Goal: Task Accomplishment & Management: Manage account settings

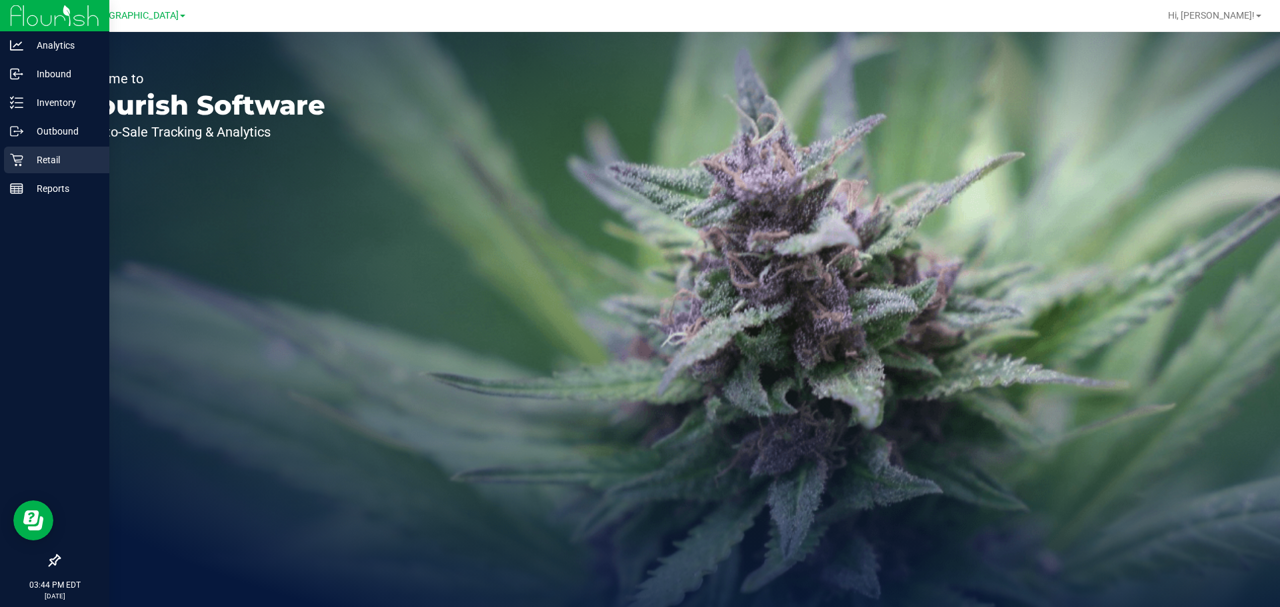
click at [29, 160] on p "Retail" at bounding box center [63, 160] width 80 height 16
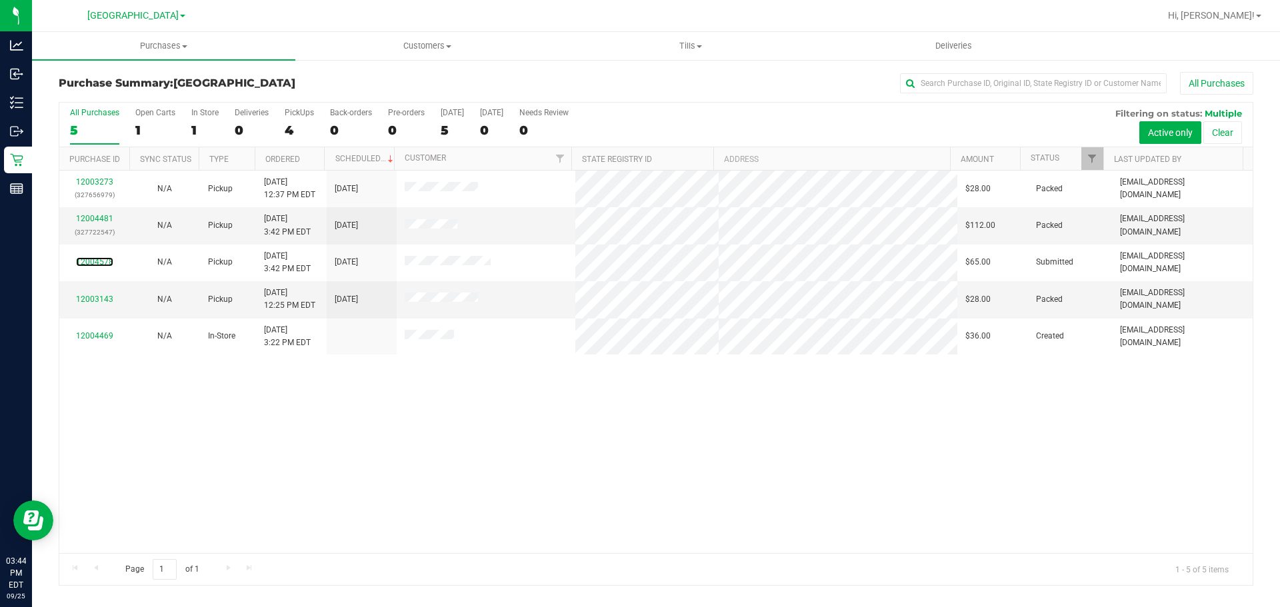
click at [94, 257] on link "12004578" at bounding box center [94, 261] width 37 height 9
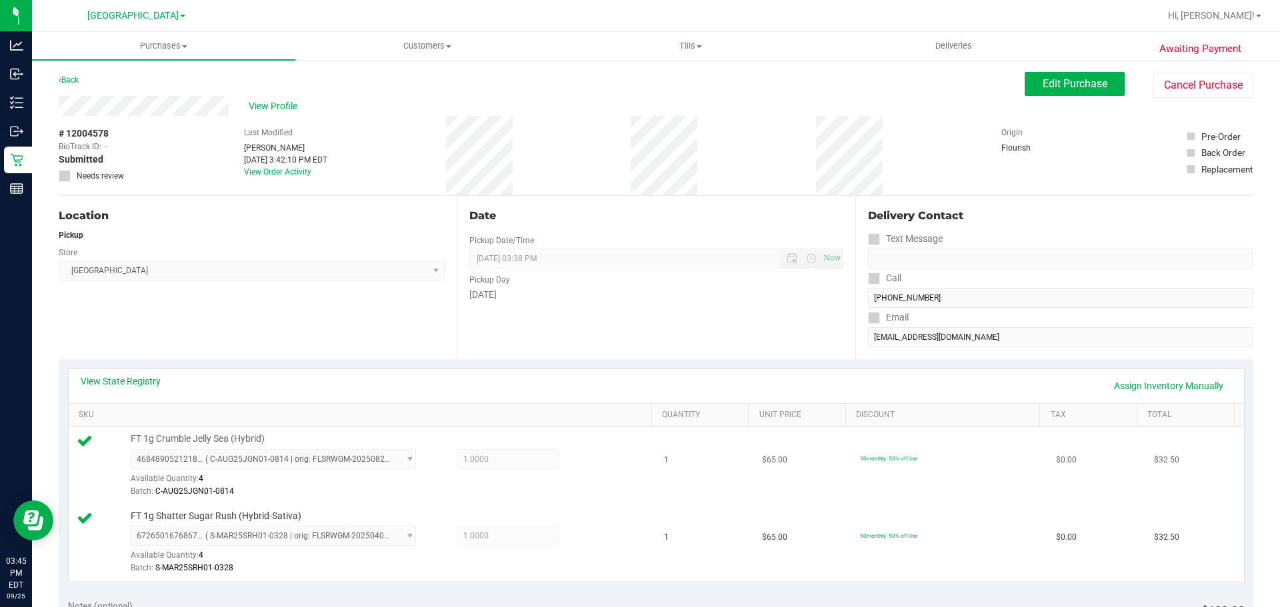
click at [983, 485] on td "50monthly: 50% off line" at bounding box center [950, 465] width 196 height 77
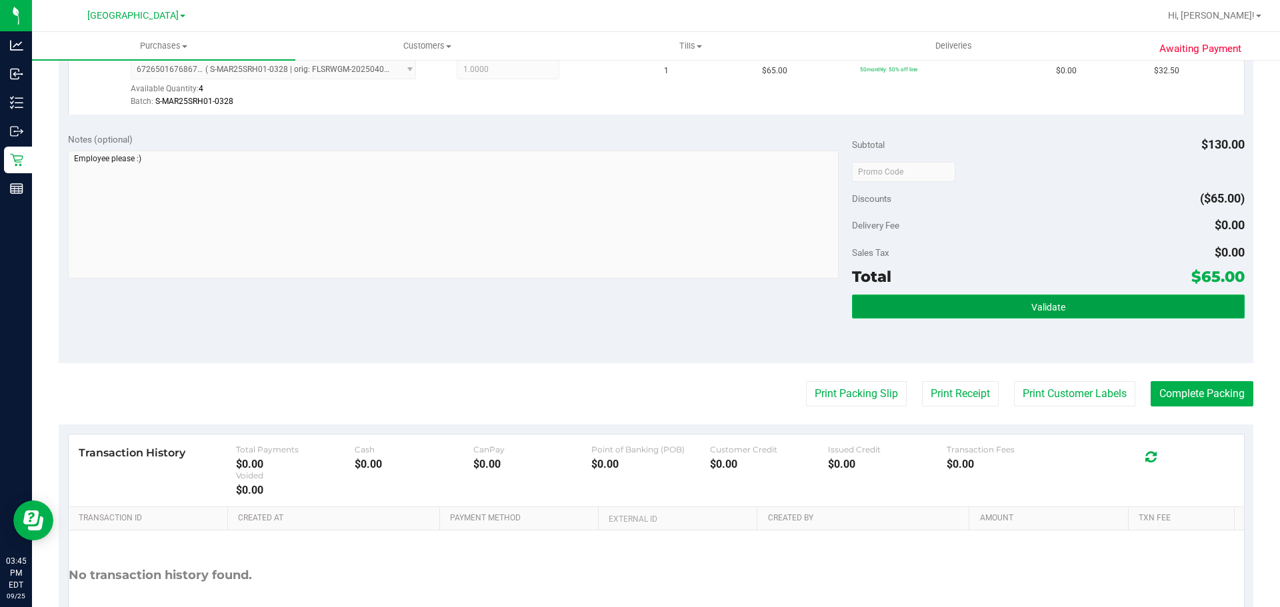
click at [1027, 317] on button "Validate" at bounding box center [1048, 307] width 392 height 24
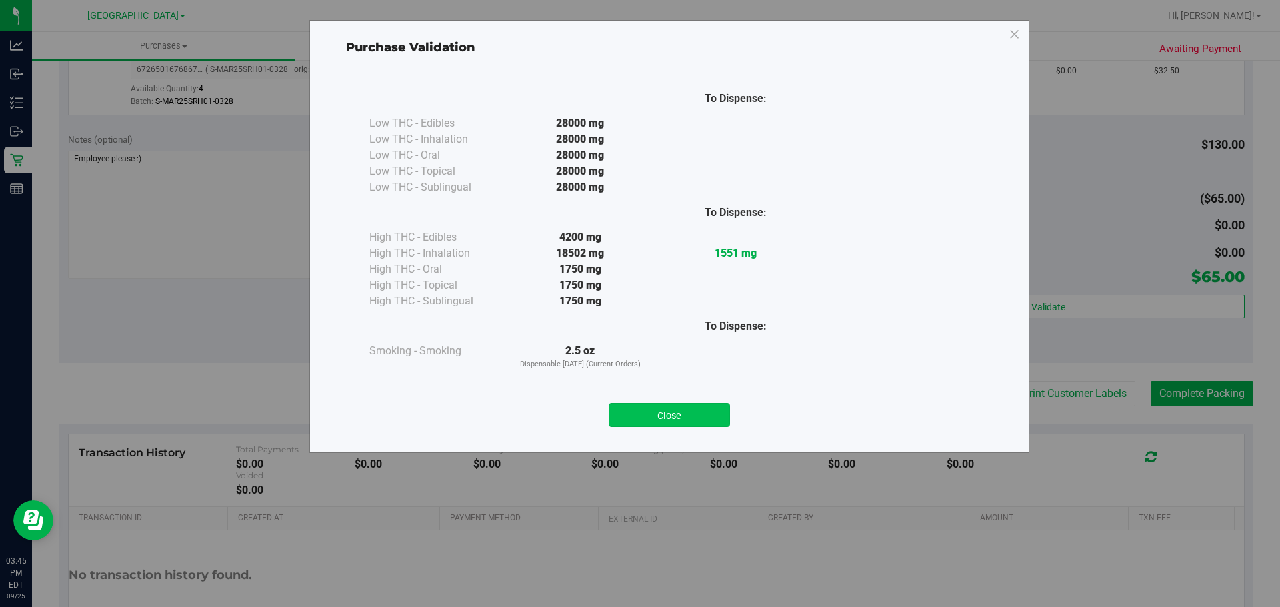
click at [689, 424] on button "Close" at bounding box center [669, 415] width 121 height 24
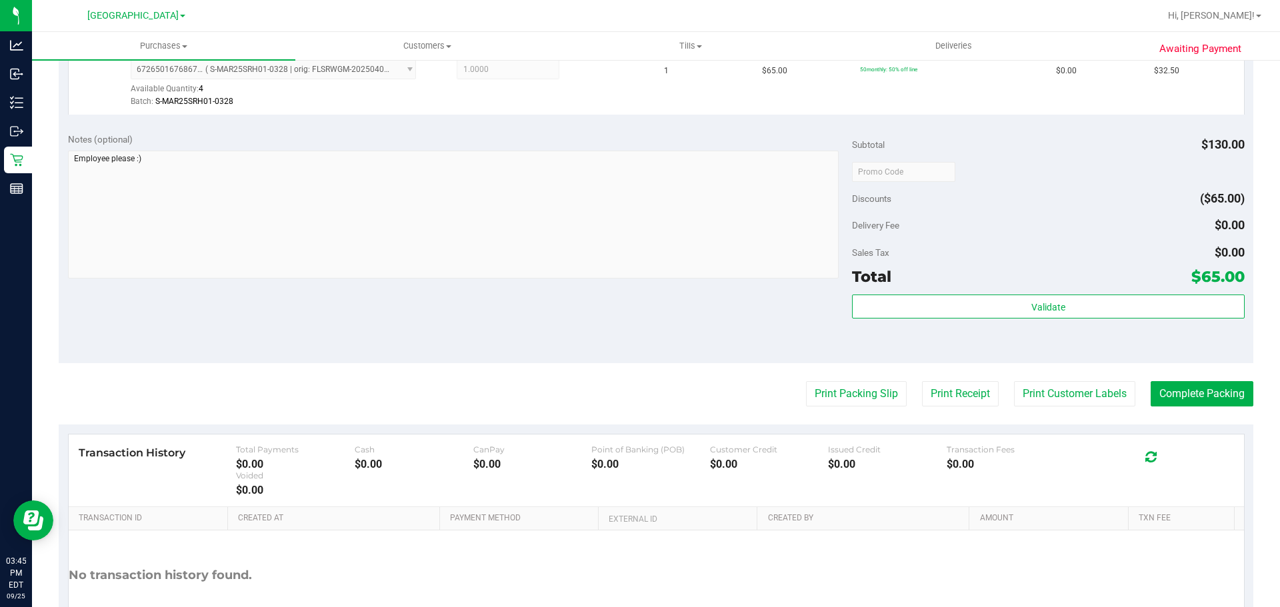
click at [705, 361] on div "Notes (optional) Subtotal $130.00 Discounts ($65.00) Delivery Fee $0.00 Sales T…" at bounding box center [656, 243] width 1194 height 240
click at [834, 403] on button "Print Packing Slip" at bounding box center [856, 393] width 101 height 25
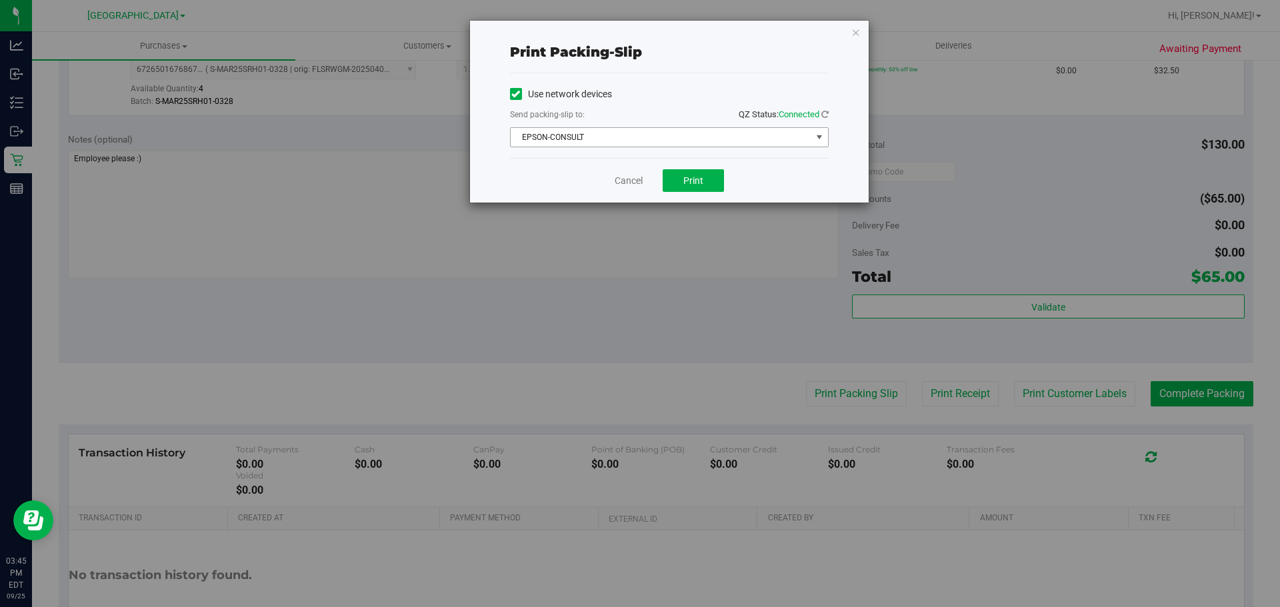
click at [687, 147] on span "EPSON-CONSULT" at bounding box center [669, 137] width 319 height 20
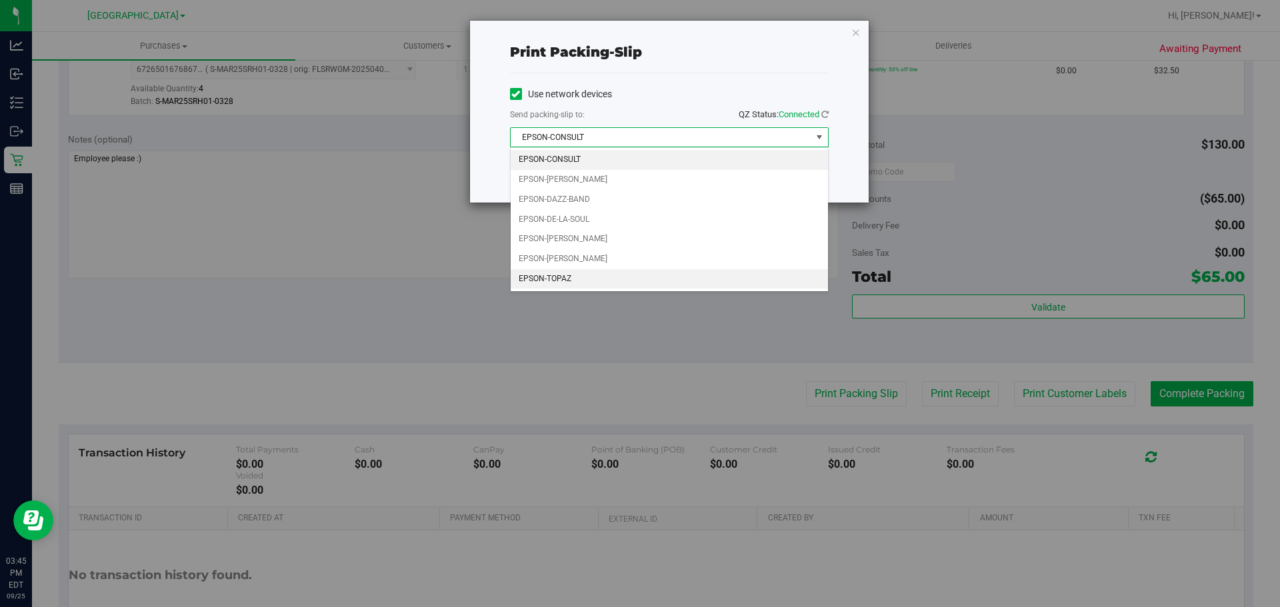
click at [645, 278] on li "EPSON-TOPAZ" at bounding box center [669, 279] width 317 height 20
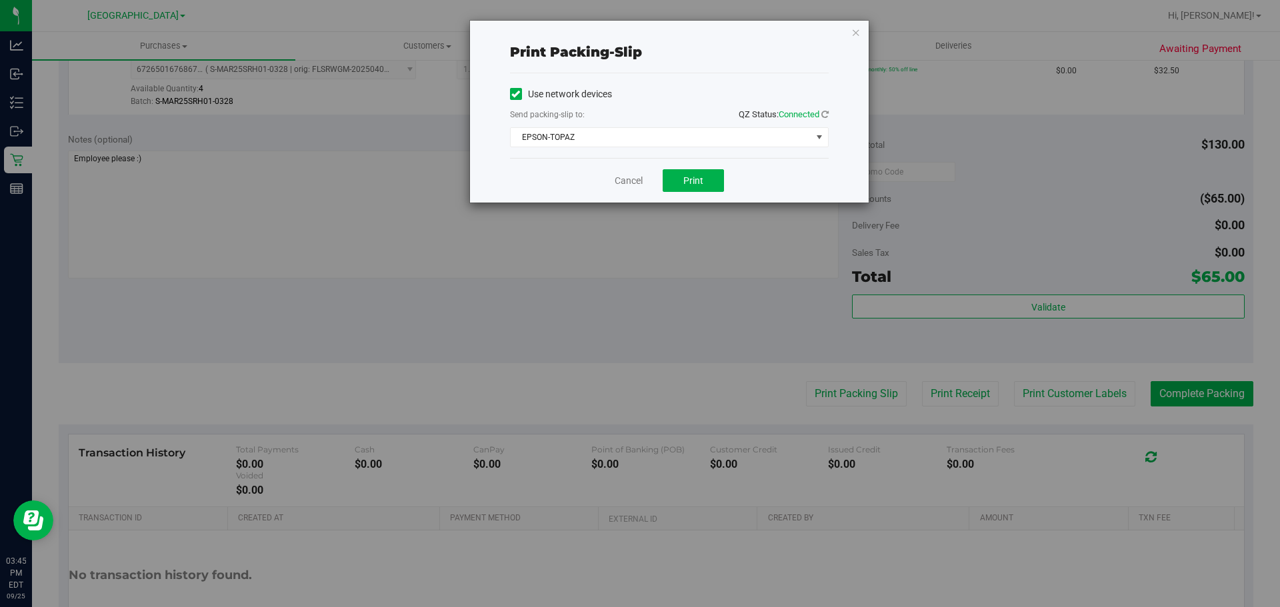
click at [594, 163] on div "Cancel Print" at bounding box center [669, 180] width 319 height 45
click at [680, 186] on button "Print" at bounding box center [693, 180] width 61 height 23
click at [634, 187] on link "Cancel" at bounding box center [629, 181] width 28 height 14
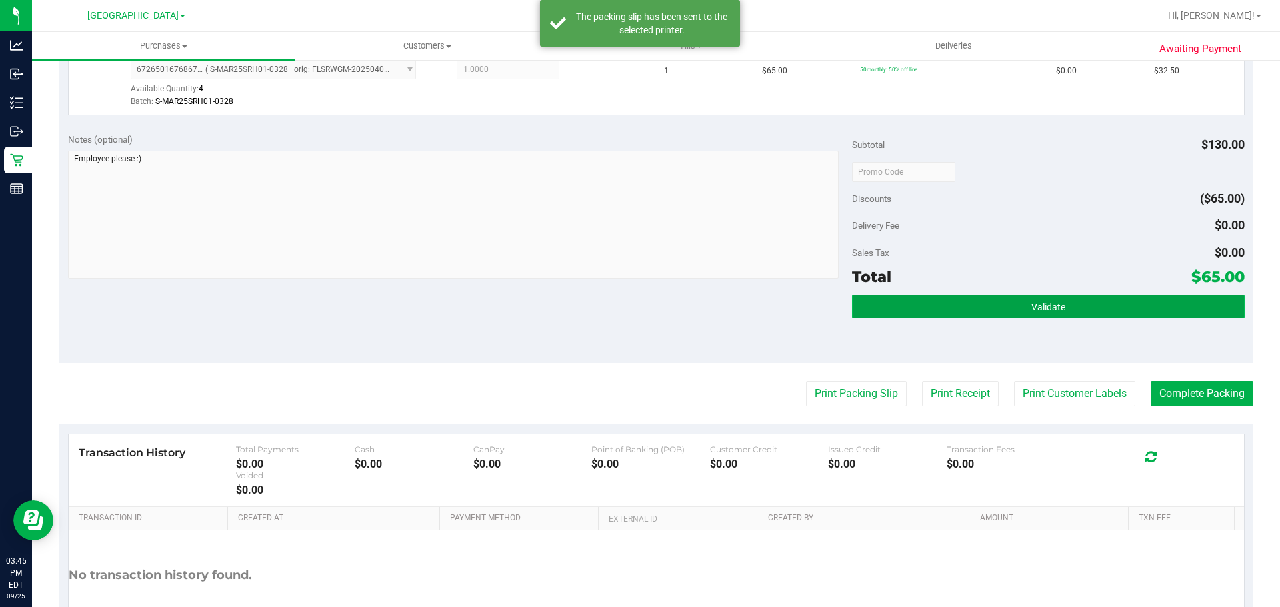
click at [955, 307] on button "Validate" at bounding box center [1048, 307] width 392 height 24
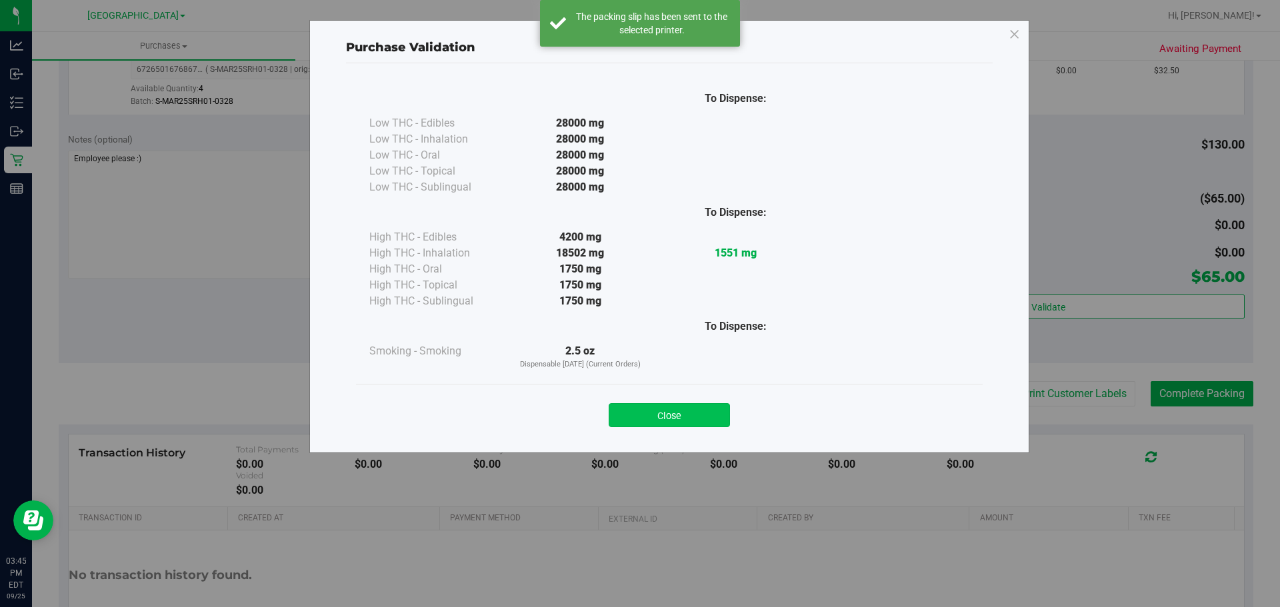
click at [655, 413] on button "Close" at bounding box center [669, 415] width 121 height 24
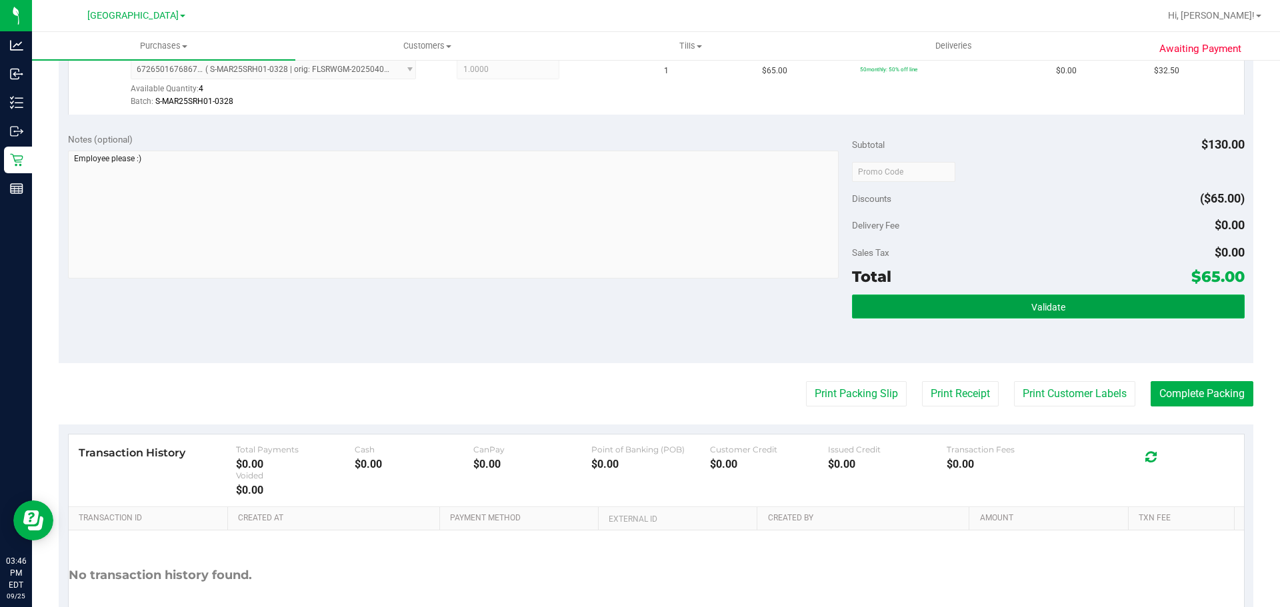
click at [1097, 309] on button "Validate" at bounding box center [1048, 307] width 392 height 24
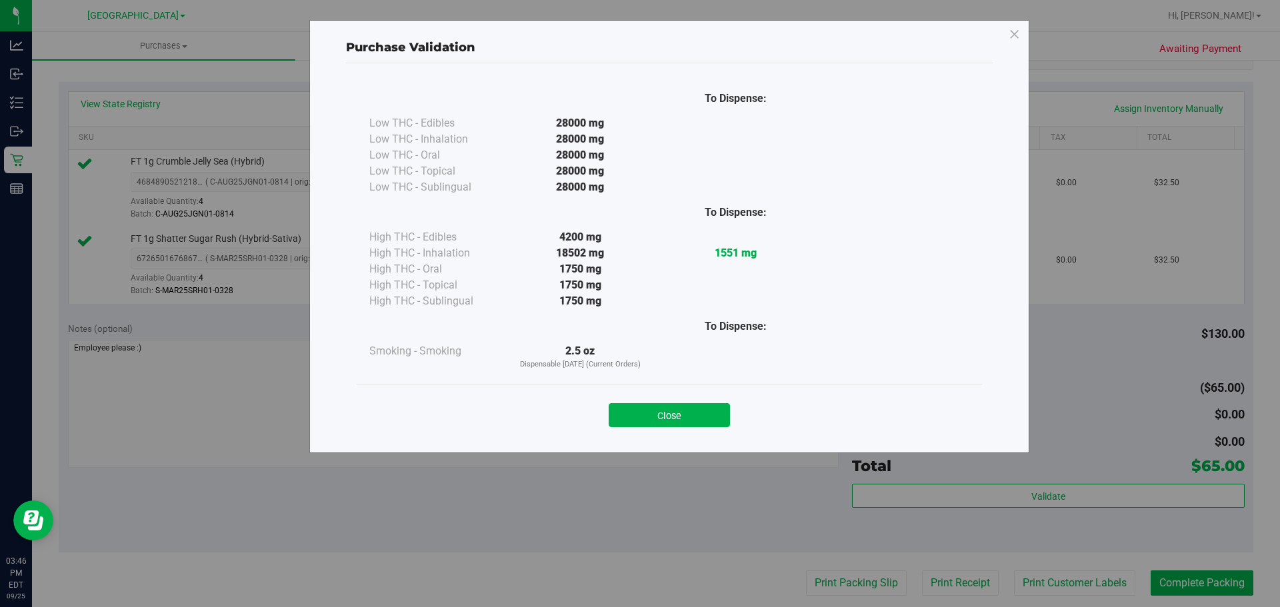
scroll to position [67, 0]
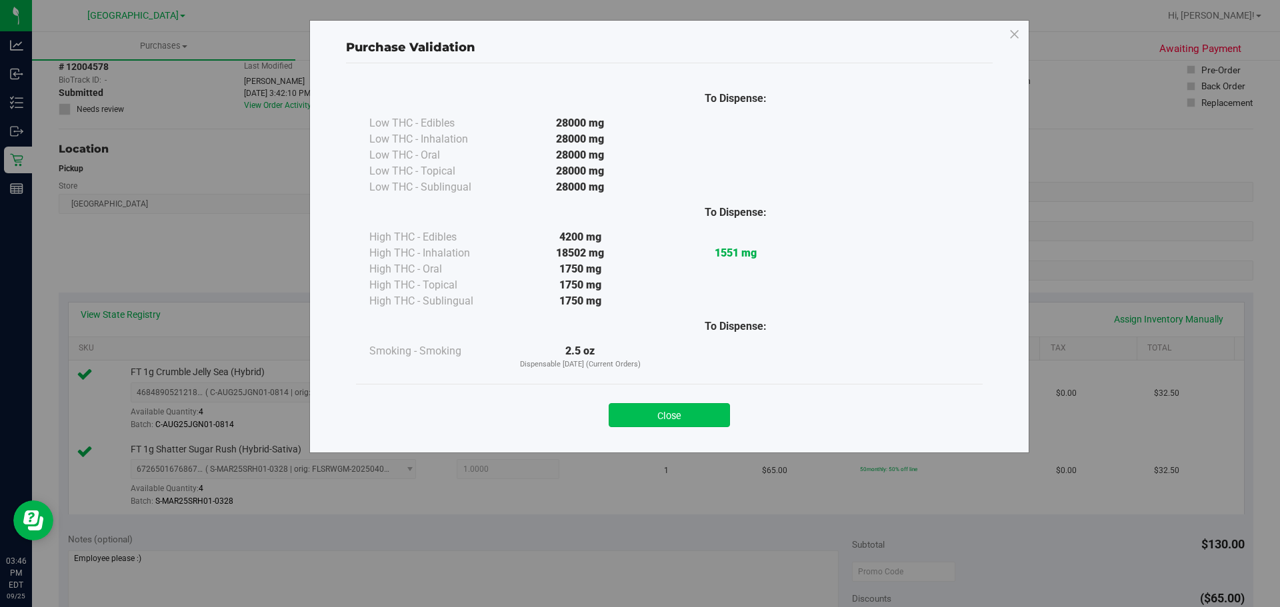
click at [729, 418] on button "Close" at bounding box center [669, 415] width 121 height 24
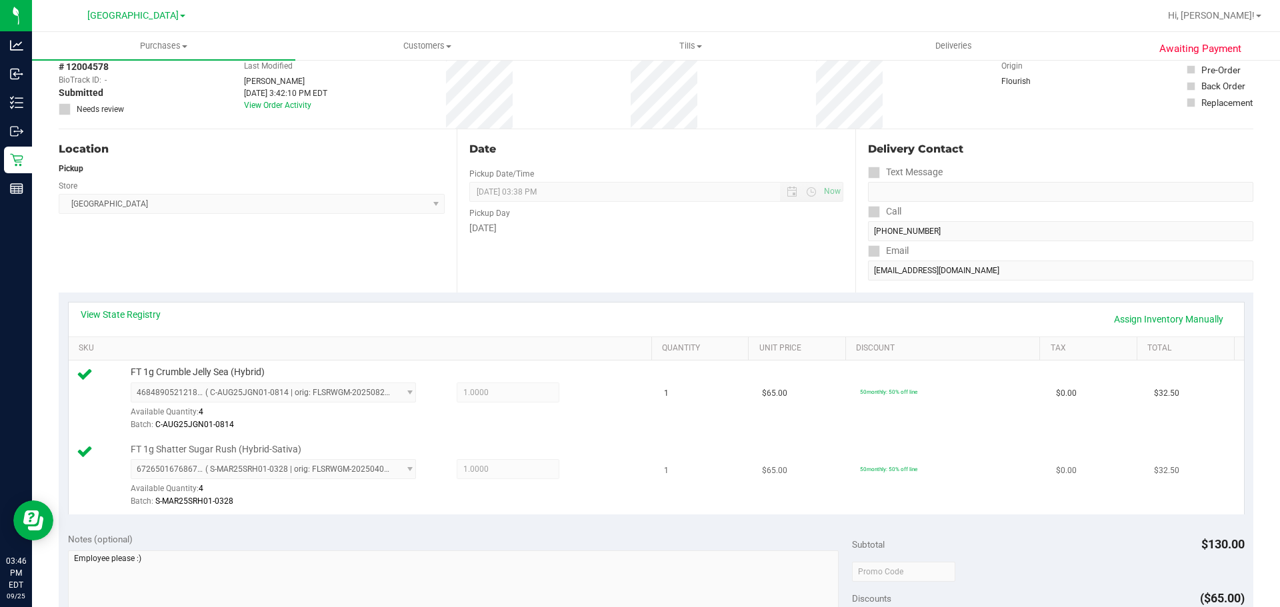
scroll to position [400, 0]
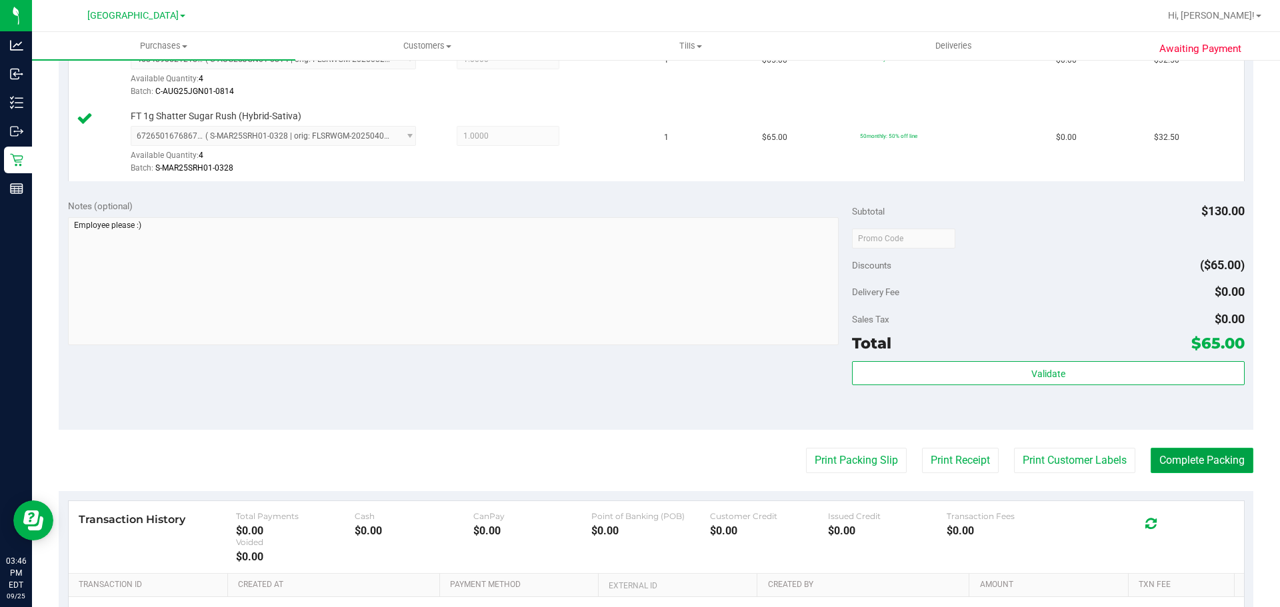
click at [1150, 461] on button "Complete Packing" at bounding box center [1201, 460] width 103 height 25
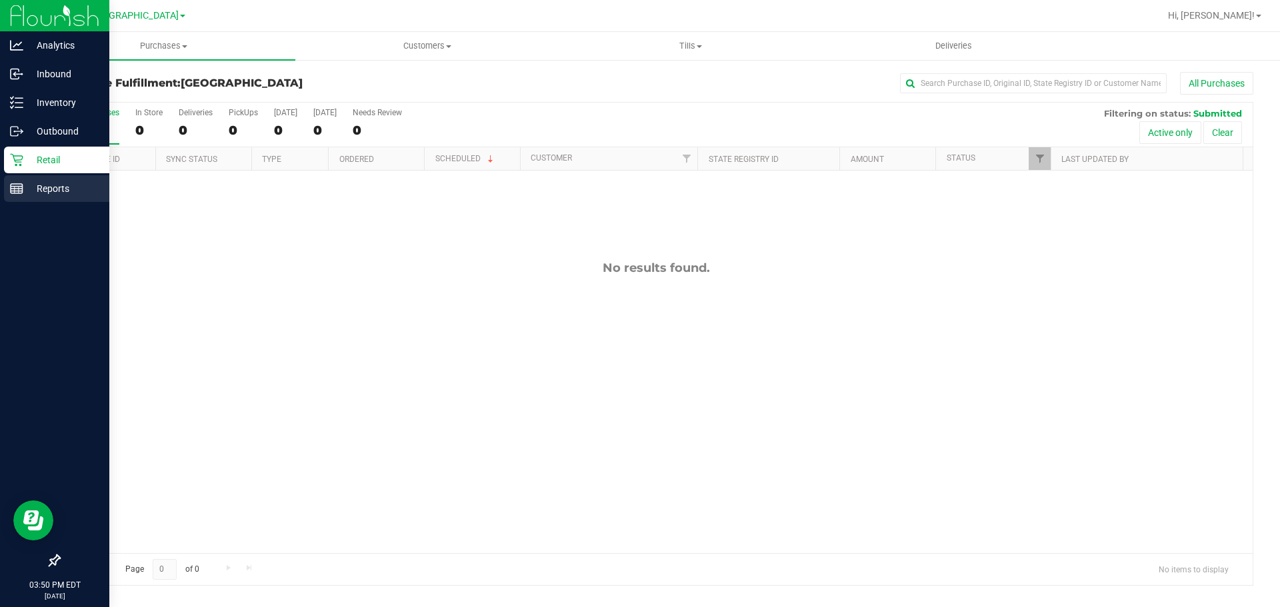
click at [12, 195] on icon at bounding box center [16, 188] width 13 height 13
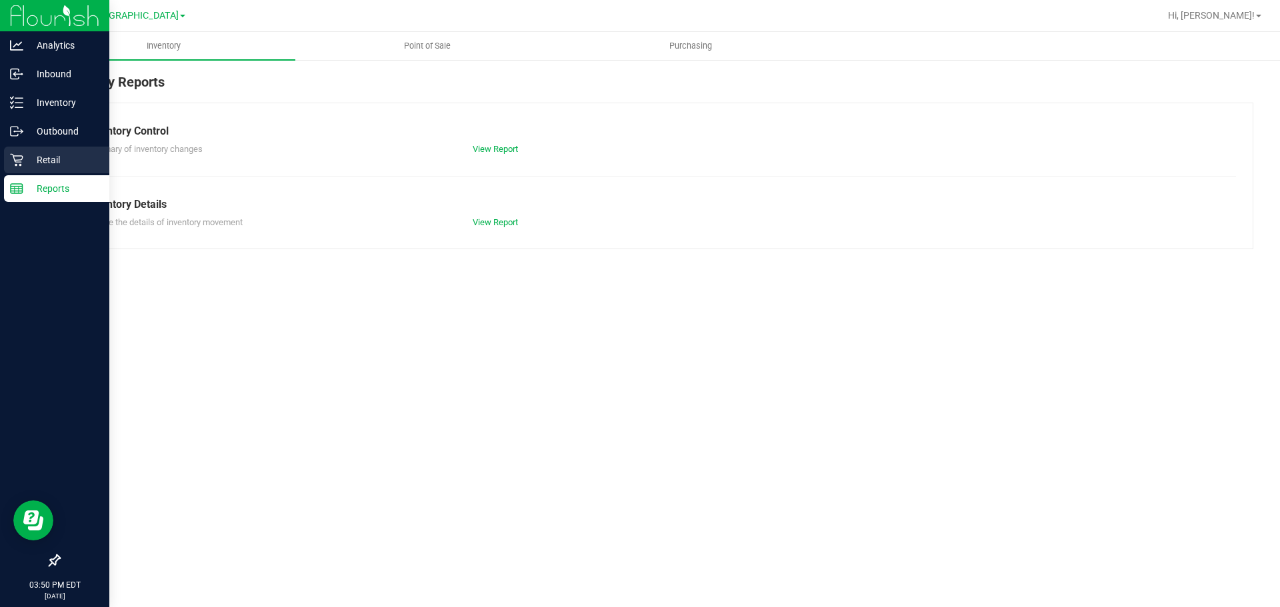
click at [47, 167] on p "Retail" at bounding box center [63, 160] width 80 height 16
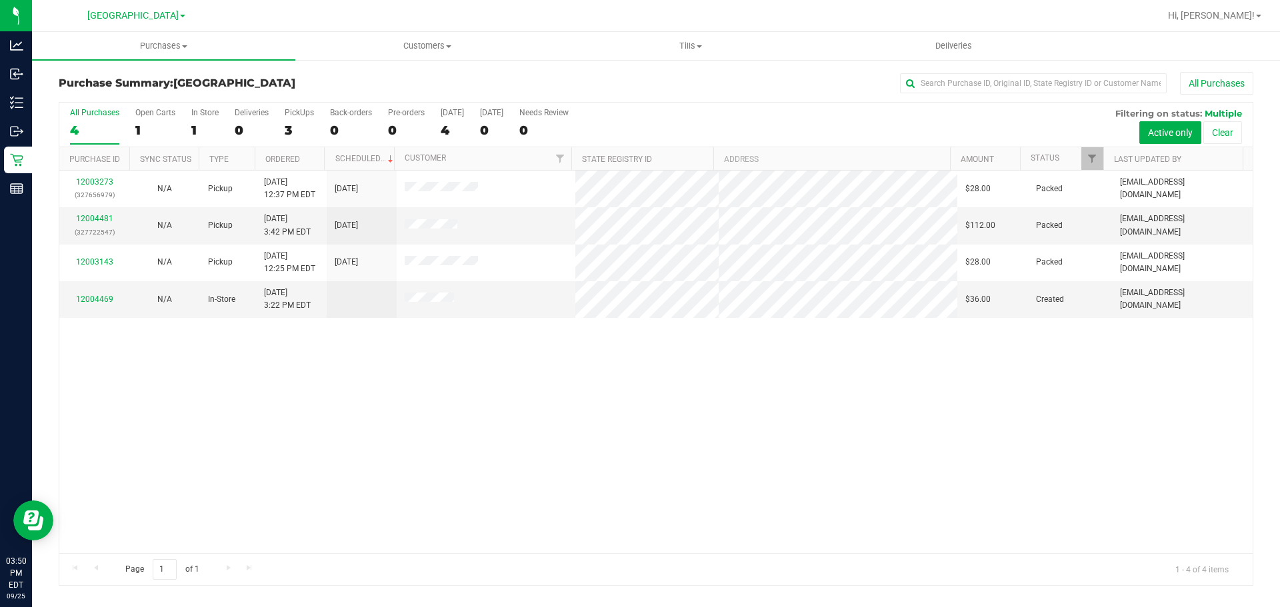
click at [530, 401] on div "12003273 (327656979) N/A Pickup [DATE] 12:37 PM EDT 9/25/2025 $28.00 Packed [EM…" at bounding box center [655, 362] width 1193 height 383
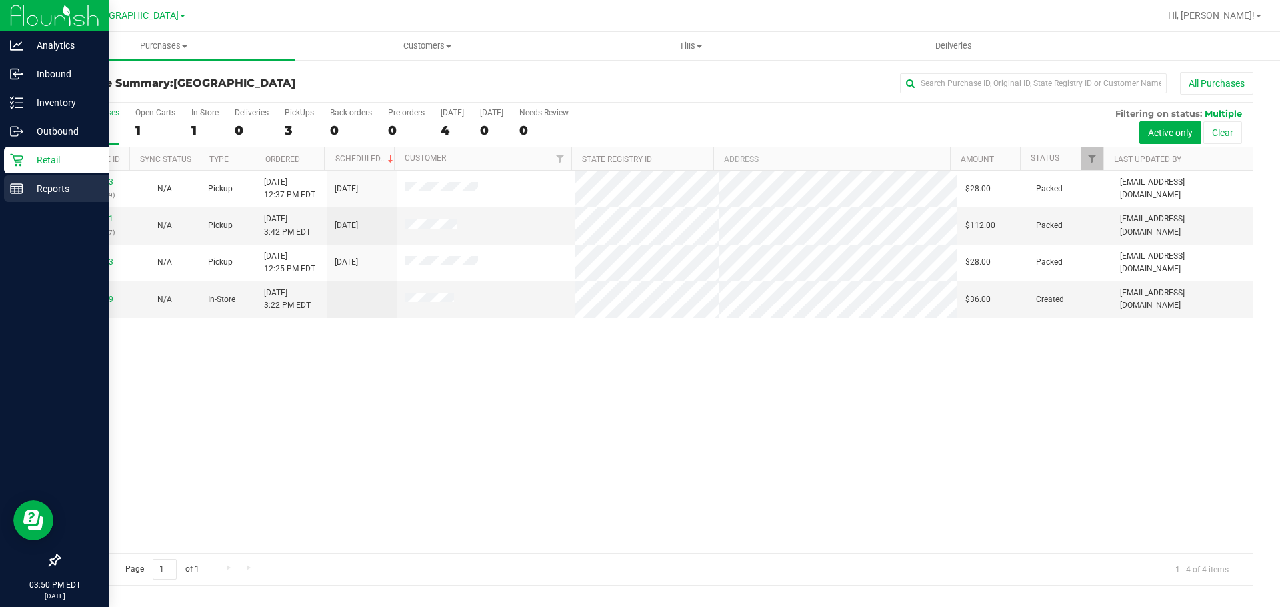
click at [9, 192] on div "Reports" at bounding box center [56, 188] width 105 height 27
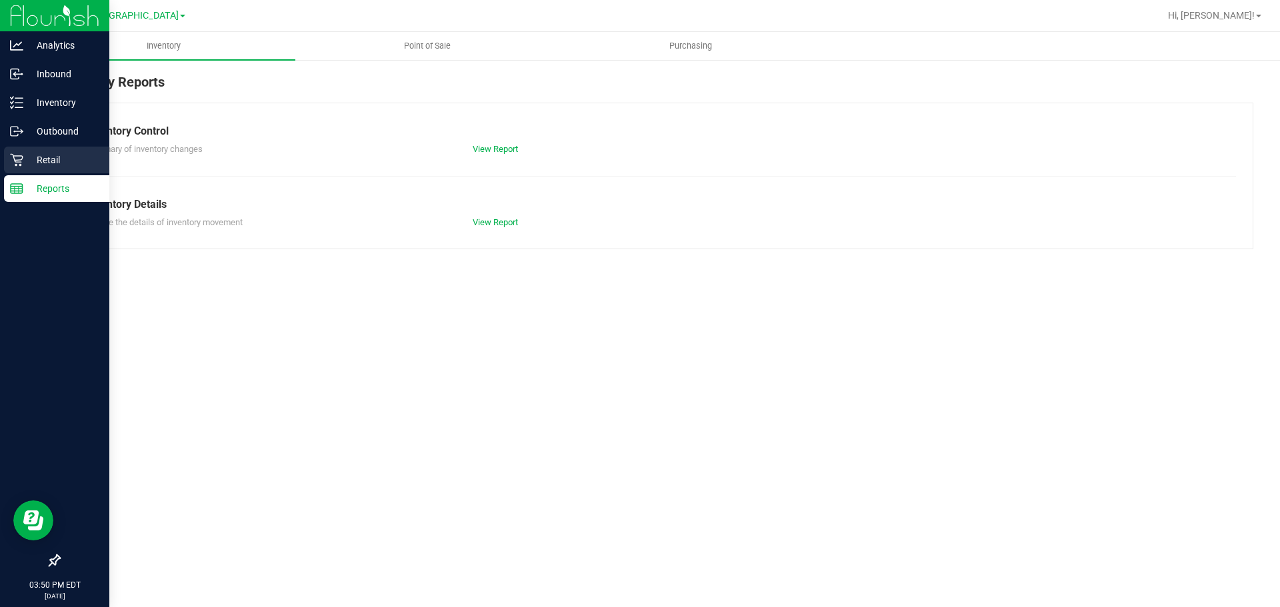
click at [5, 153] on div "Retail" at bounding box center [56, 160] width 105 height 27
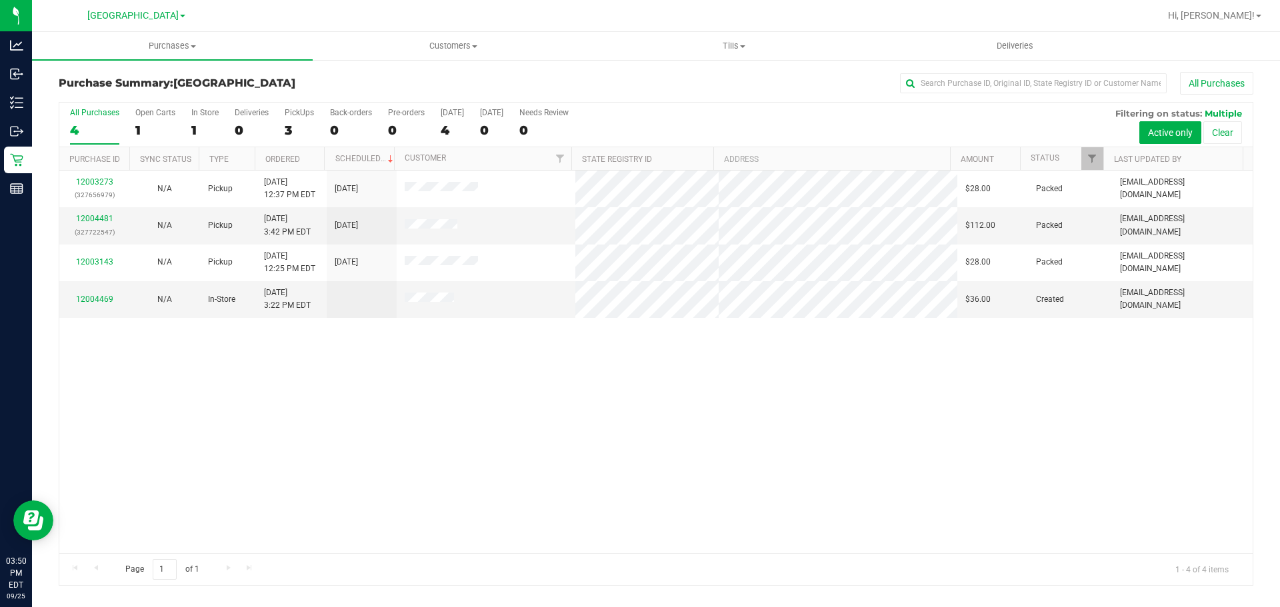
click at [884, 383] on div "12003273 (327656979) N/A Pickup [DATE] 12:37 PM EDT 9/25/2025 $28.00 Packed [EM…" at bounding box center [655, 362] width 1193 height 383
click at [375, 415] on div "12003273 (327656979) N/A Pickup [DATE] 12:37 PM EDT 9/25/2025 $28.00 Packed [EM…" at bounding box center [655, 362] width 1193 height 383
click at [95, 295] on link "12004469" at bounding box center [94, 299] width 37 height 9
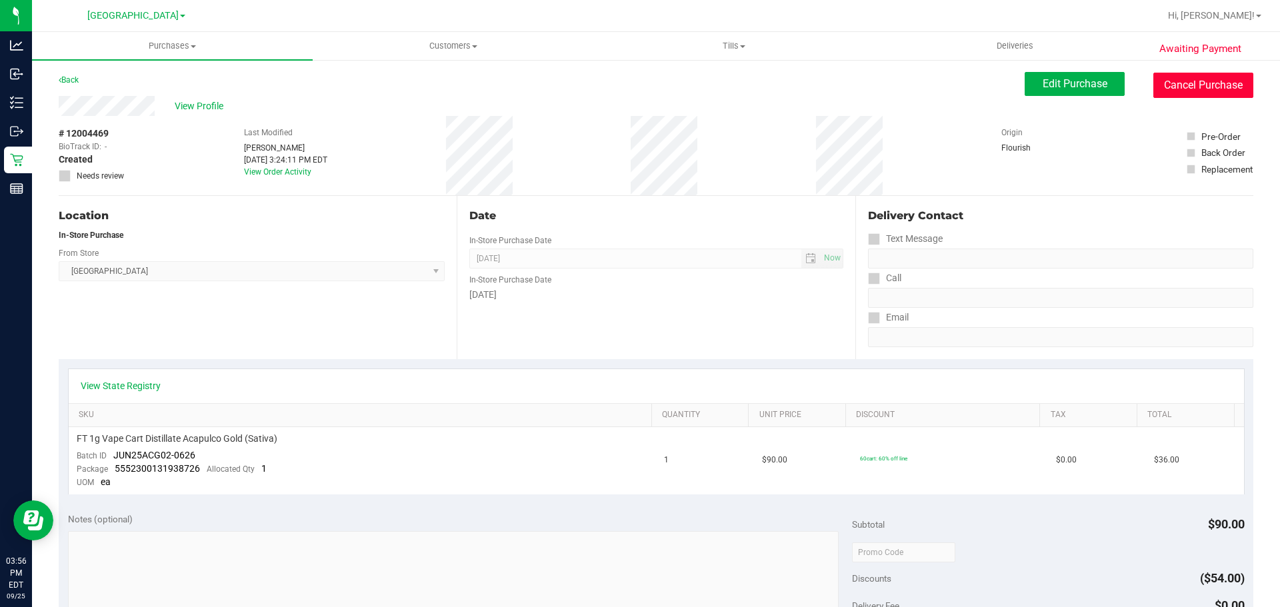
click at [1177, 83] on button "Cancel Purchase" at bounding box center [1203, 85] width 100 height 25
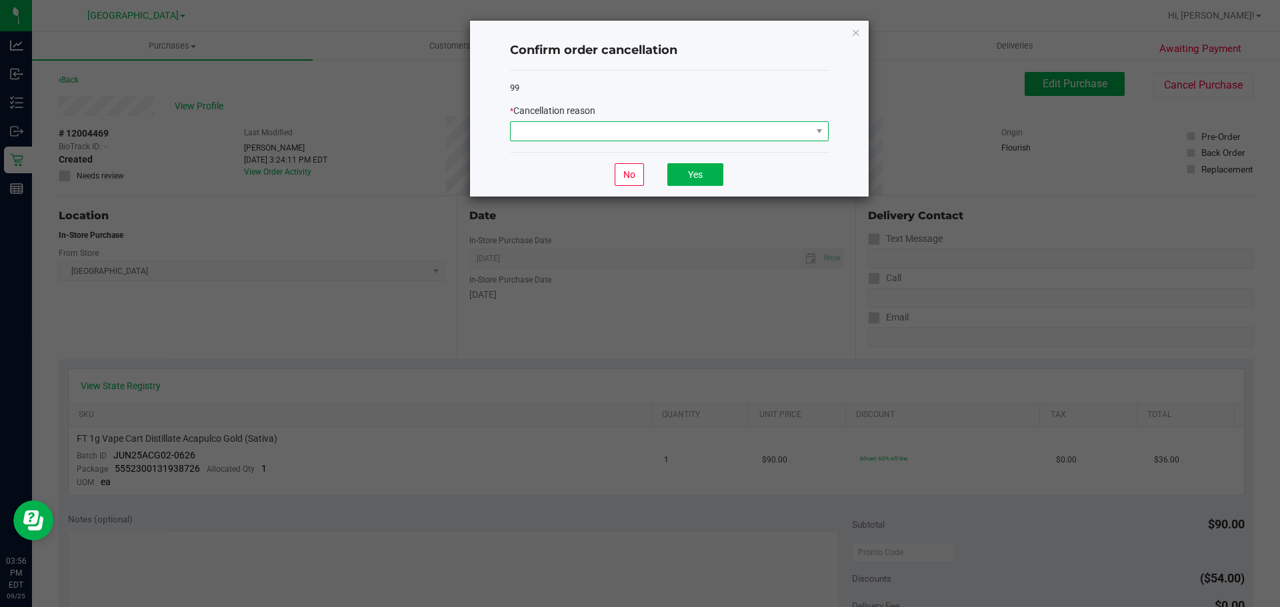
click at [694, 127] on span at bounding box center [661, 131] width 301 height 19
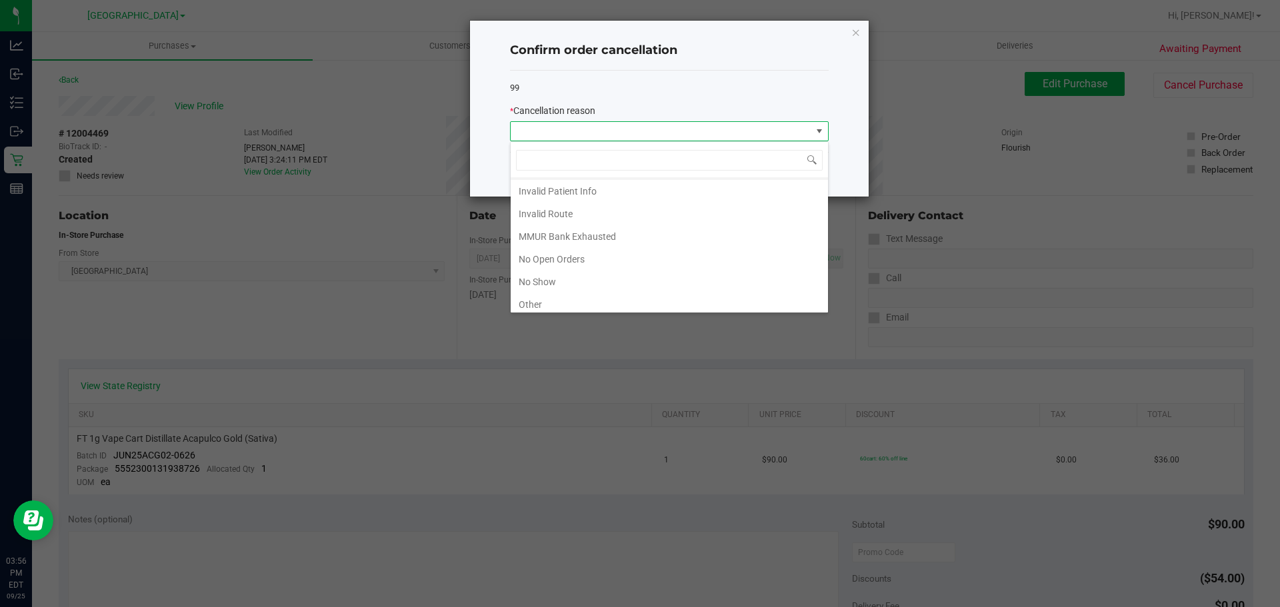
scroll to position [67, 0]
click at [543, 279] on li "Other" at bounding box center [669, 280] width 317 height 23
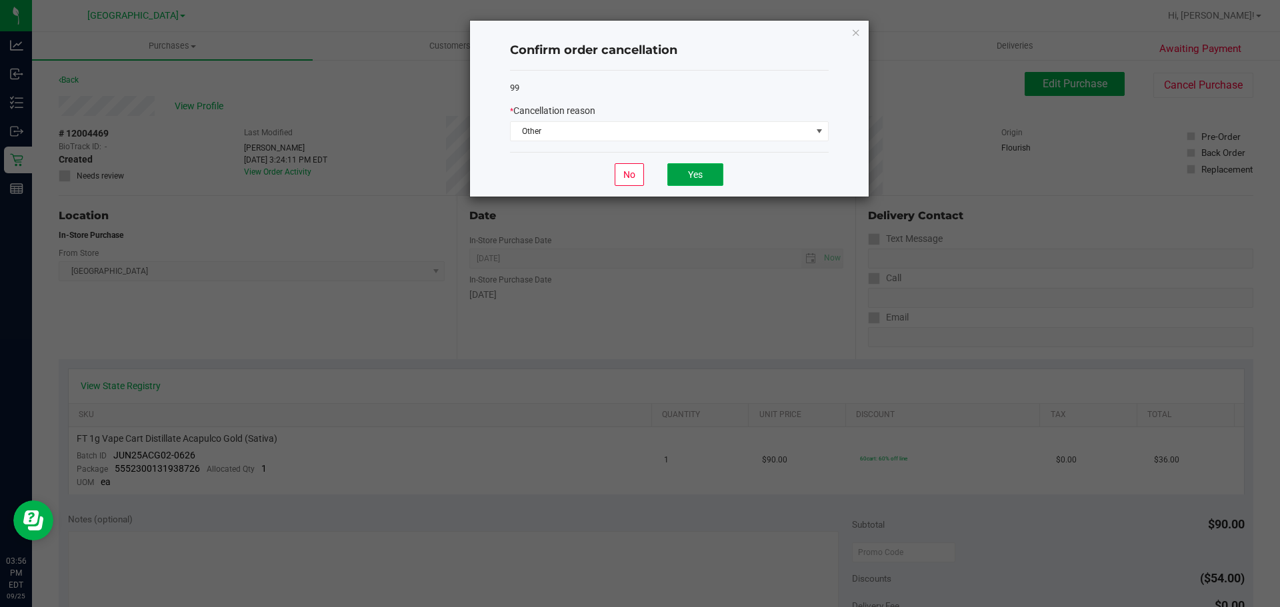
click at [684, 181] on button "Yes" at bounding box center [695, 174] width 56 height 23
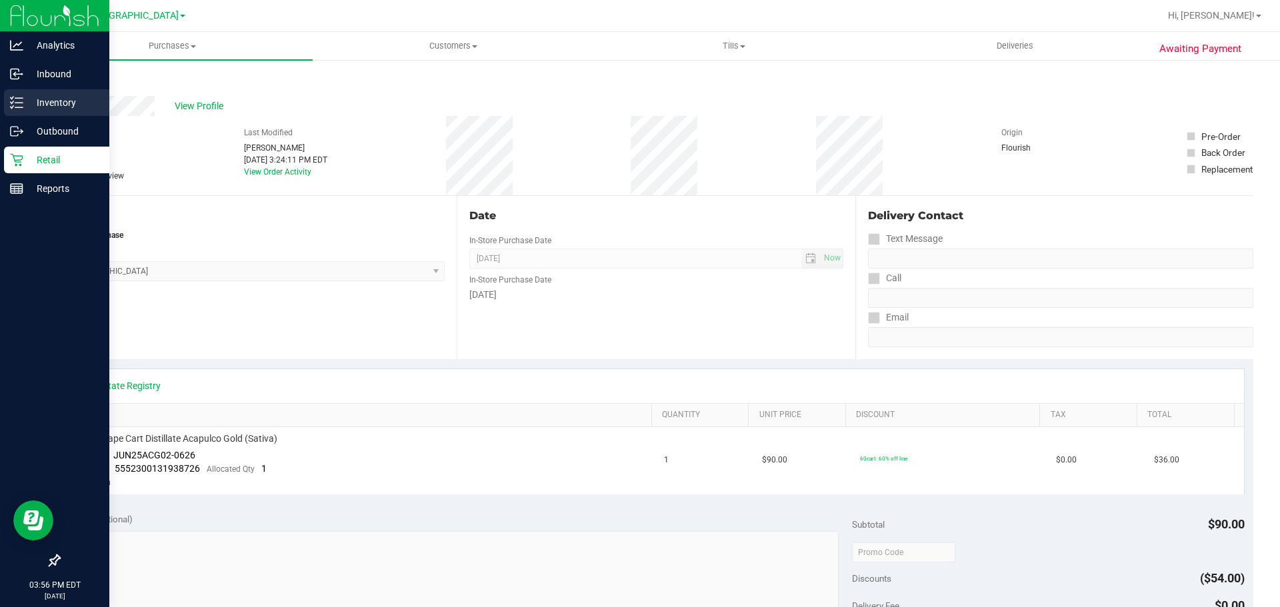
click at [29, 105] on p "Inventory" at bounding box center [63, 103] width 80 height 16
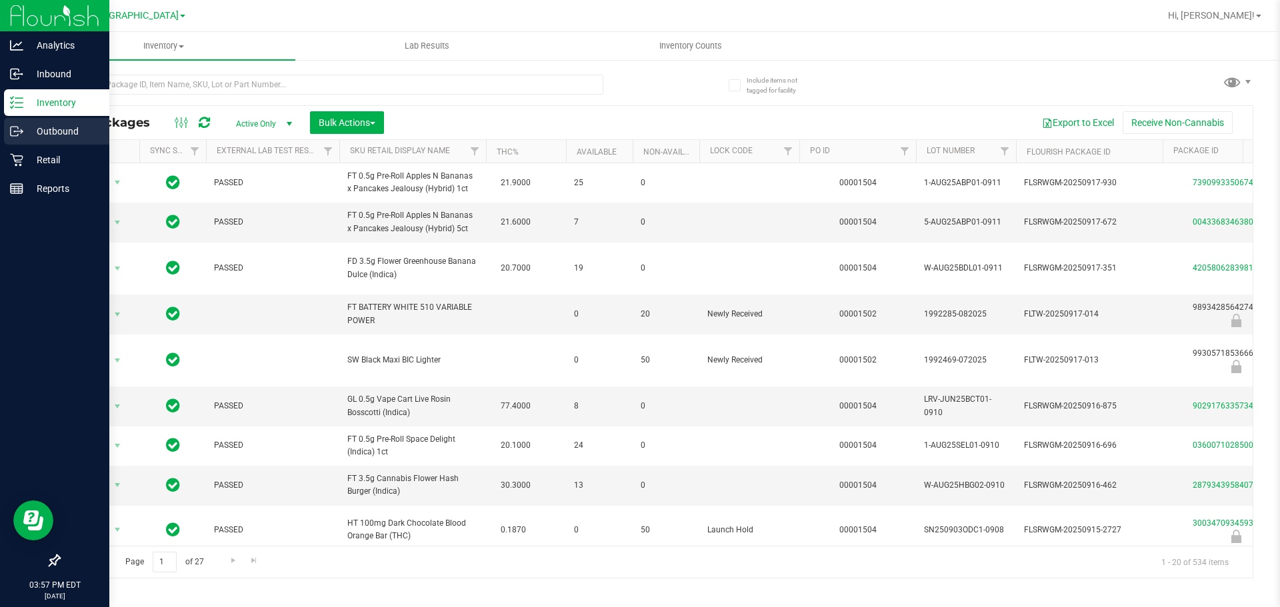
click at [54, 146] on link "Outbound" at bounding box center [54, 132] width 109 height 29
click at [53, 149] on div "Retail" at bounding box center [56, 160] width 105 height 27
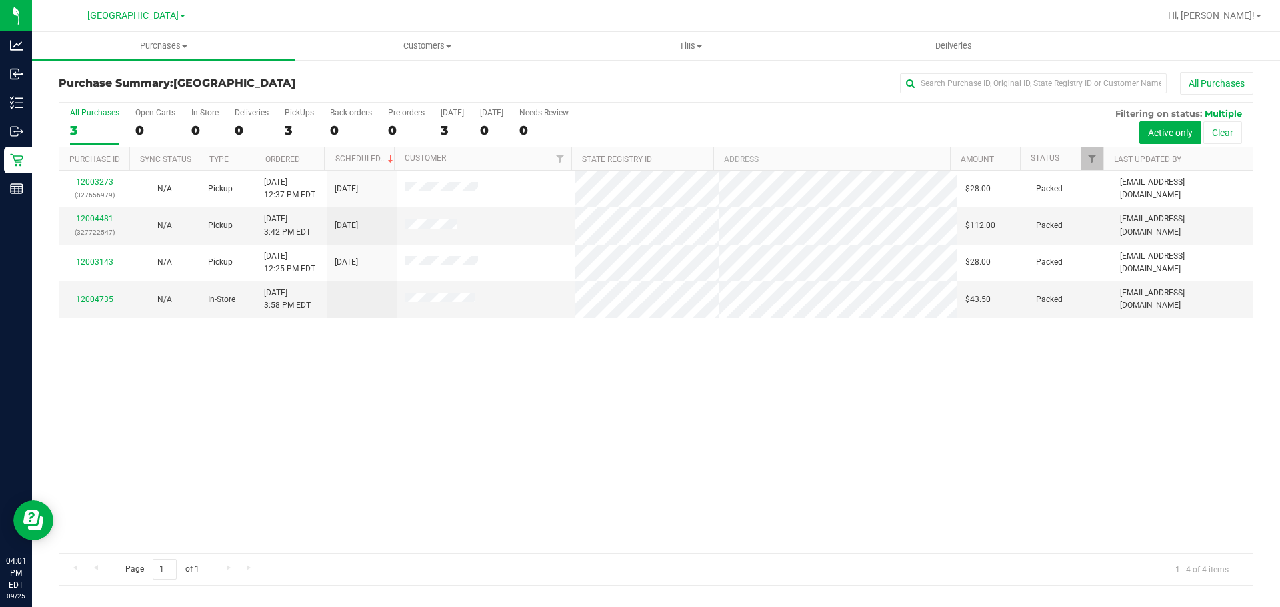
click at [503, 380] on div "12003273 (327656979) N/A Pickup [DATE] 12:37 PM EDT 9/25/2025 $28.00 Packed [EM…" at bounding box center [655, 362] width 1193 height 383
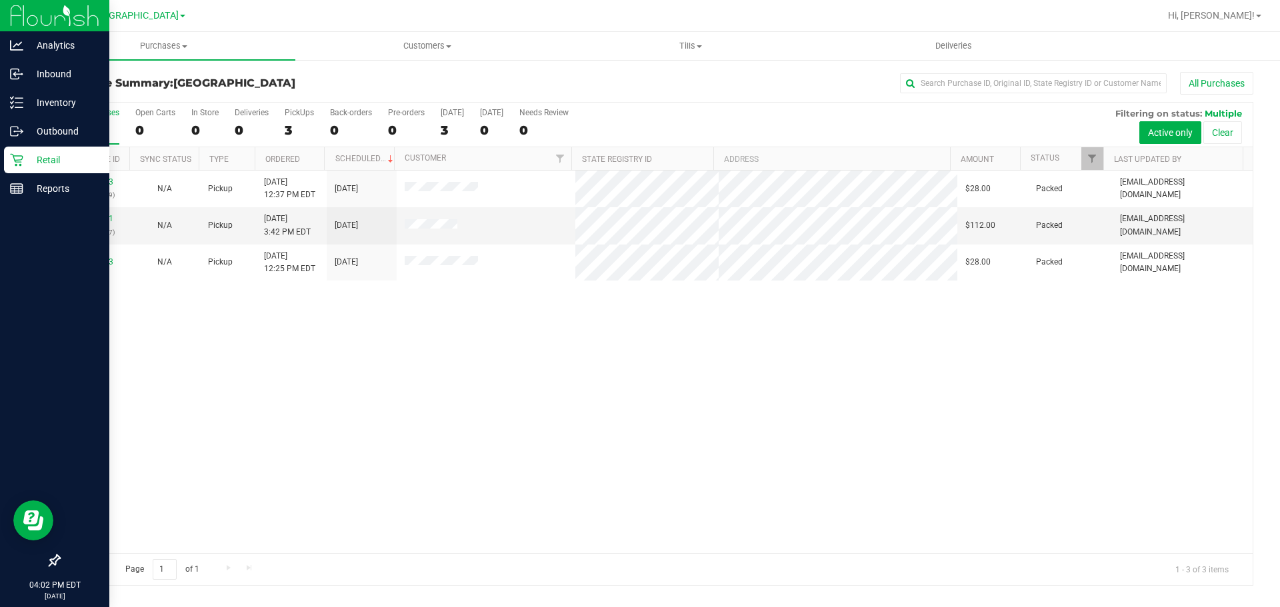
click at [35, 161] on p "Retail" at bounding box center [63, 160] width 80 height 16
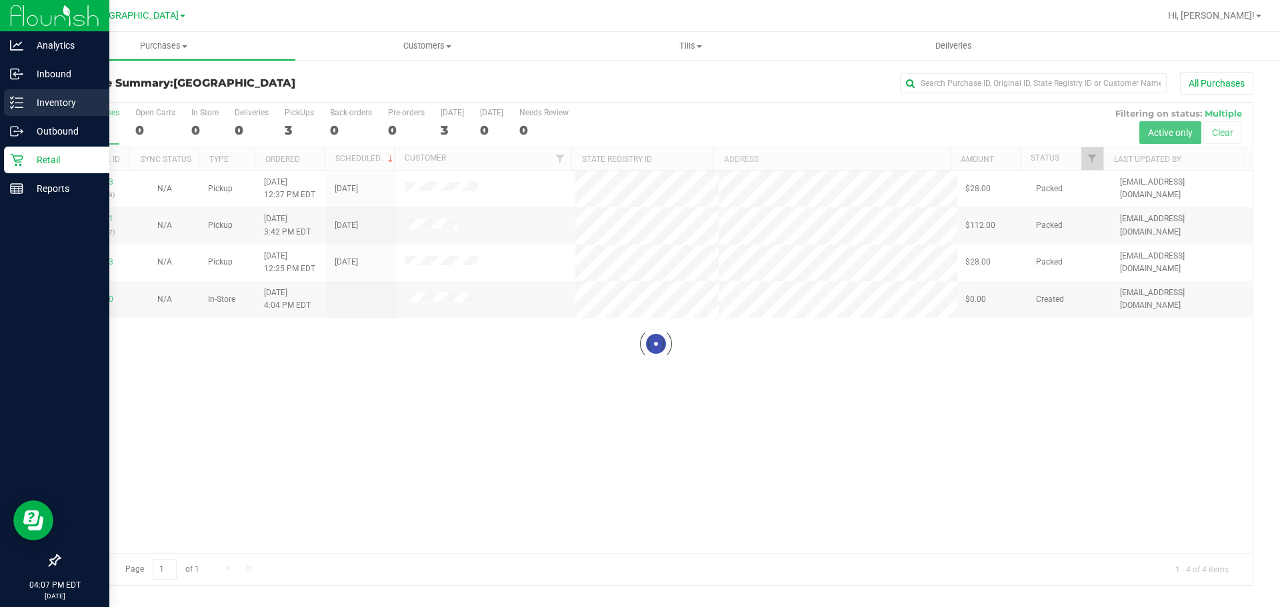
click at [27, 93] on div "Inventory" at bounding box center [56, 102] width 105 height 27
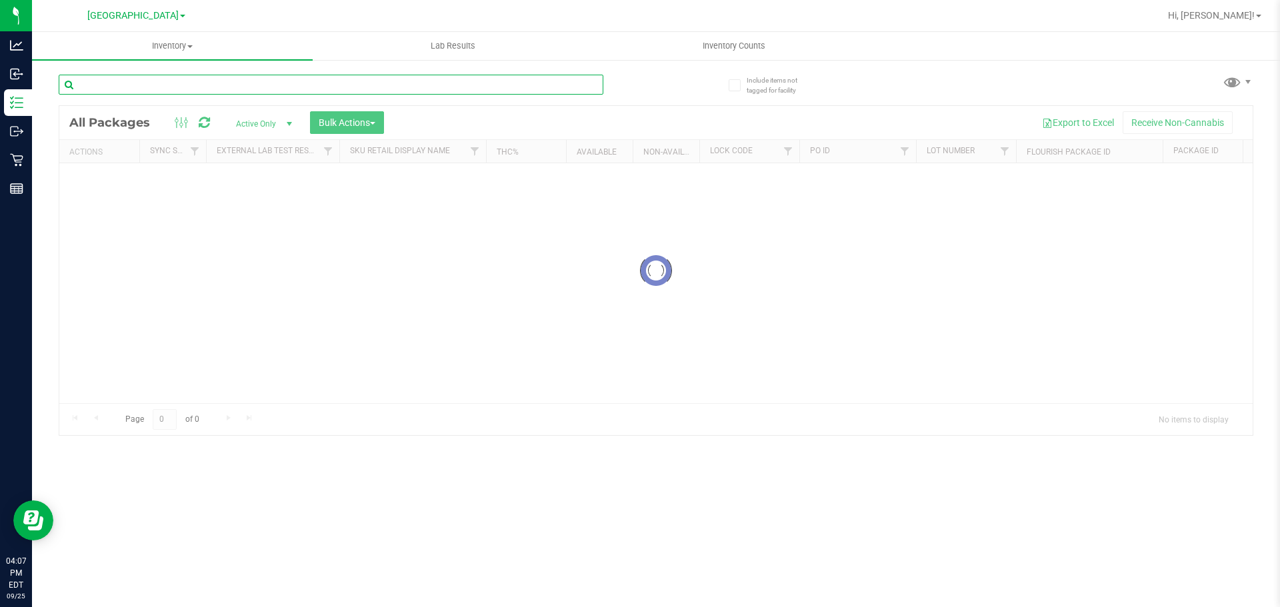
click at [151, 86] on div "Inventory All packages All inventory Waste log Create inventory Lab Results Inv…" at bounding box center [656, 319] width 1248 height 575
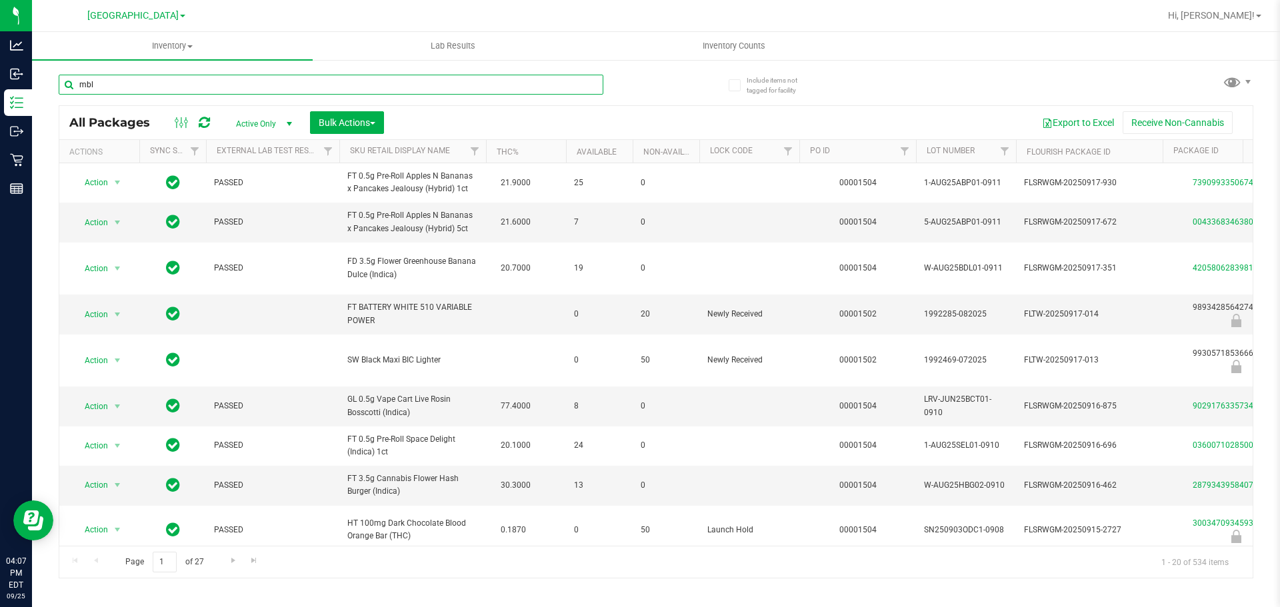
type input "mbl"
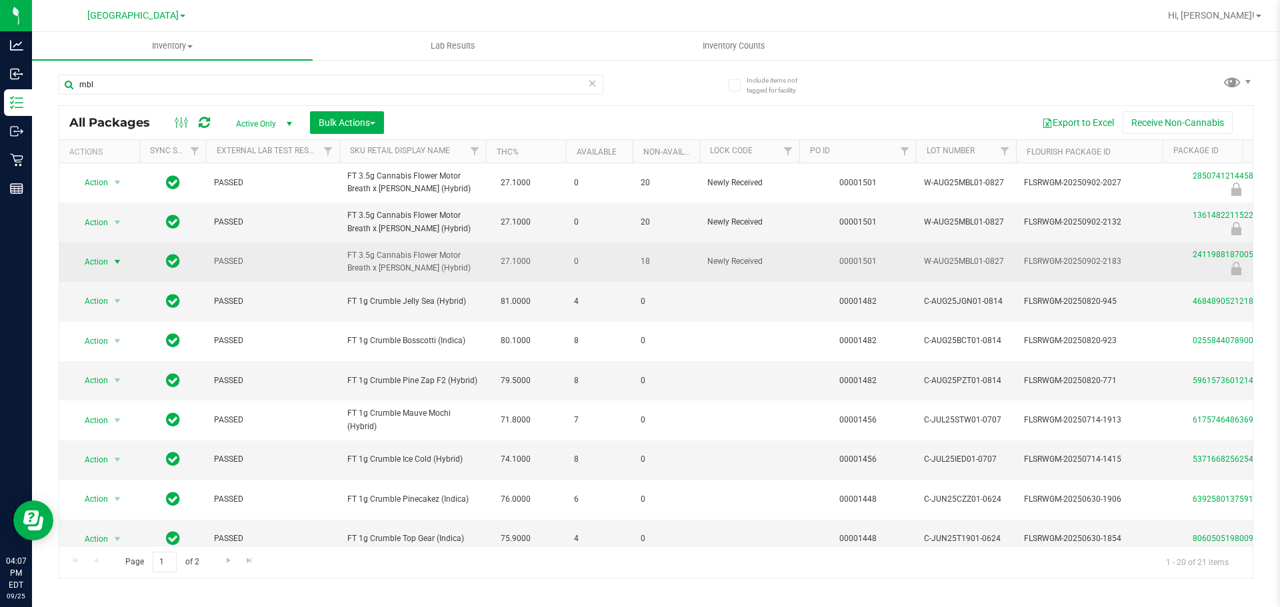
click at [95, 264] on span "Action" at bounding box center [91, 262] width 36 height 19
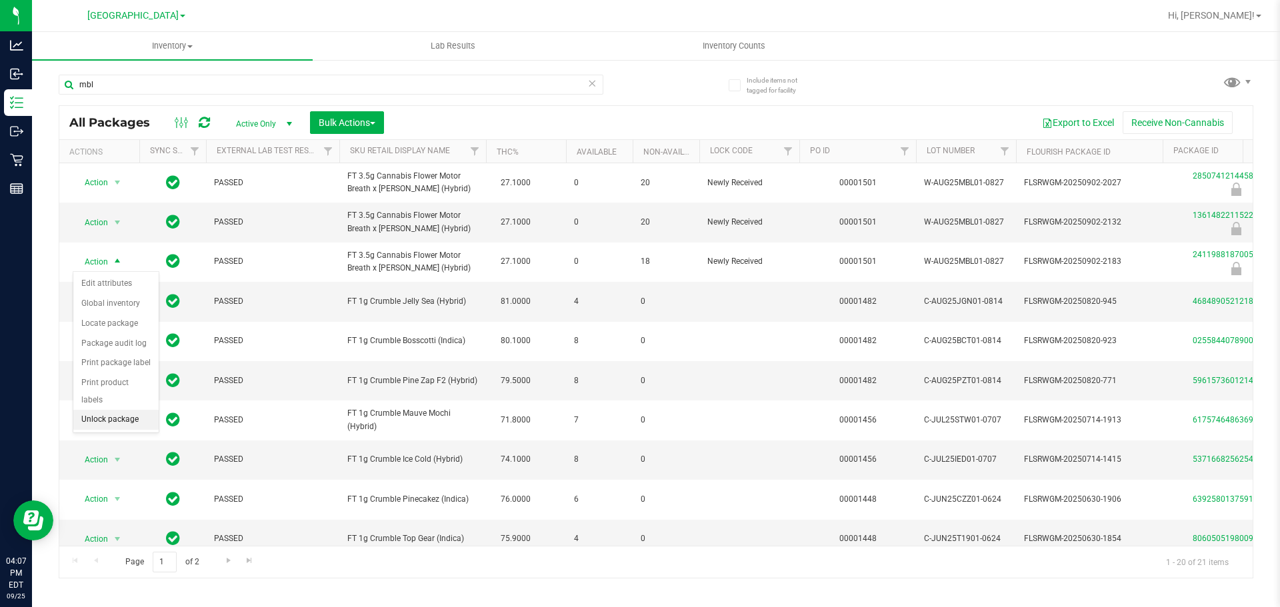
click at [115, 410] on li "Unlock package" at bounding box center [115, 420] width 85 height 20
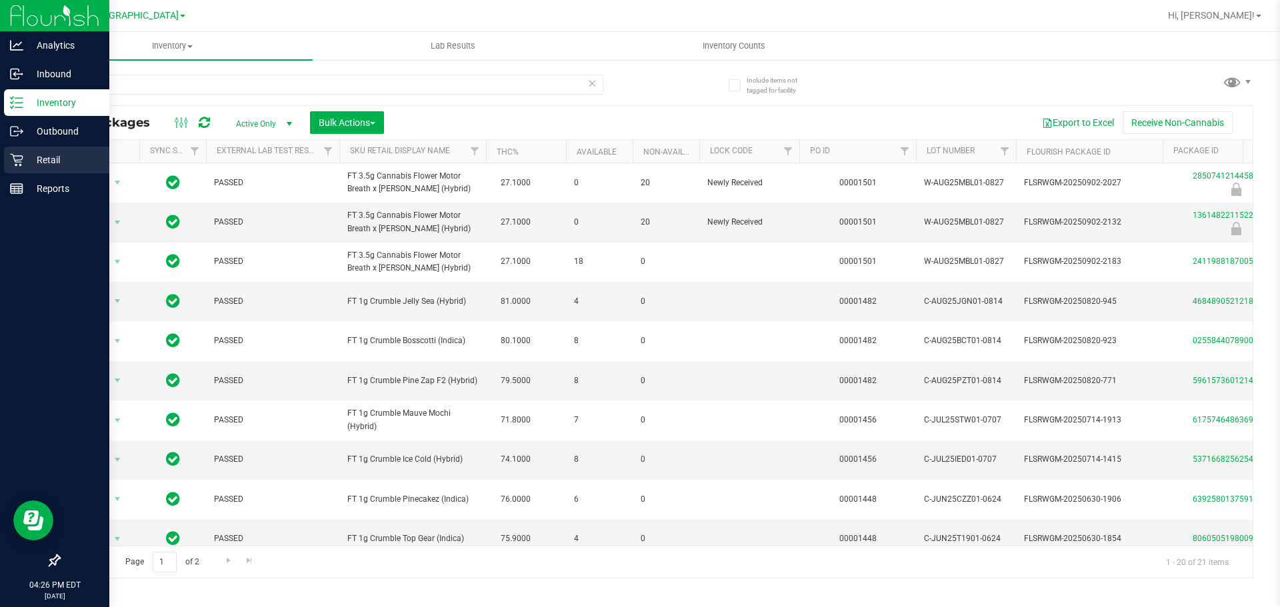
click at [17, 149] on div "Retail" at bounding box center [56, 160] width 105 height 27
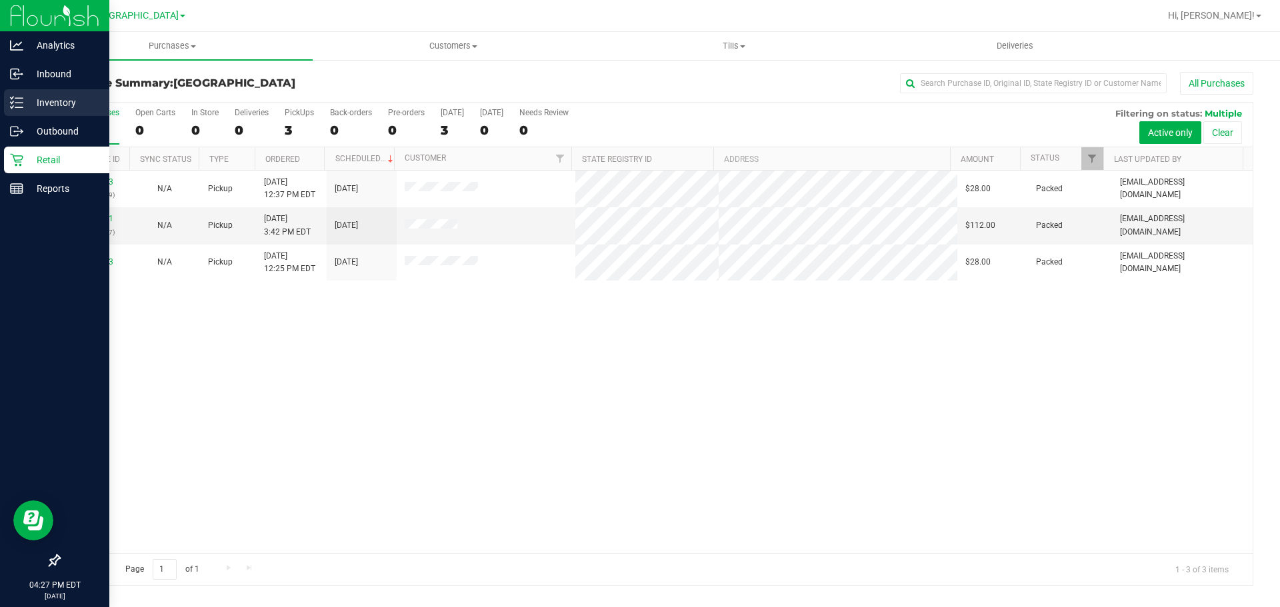
click at [41, 96] on p "Inventory" at bounding box center [63, 103] width 80 height 16
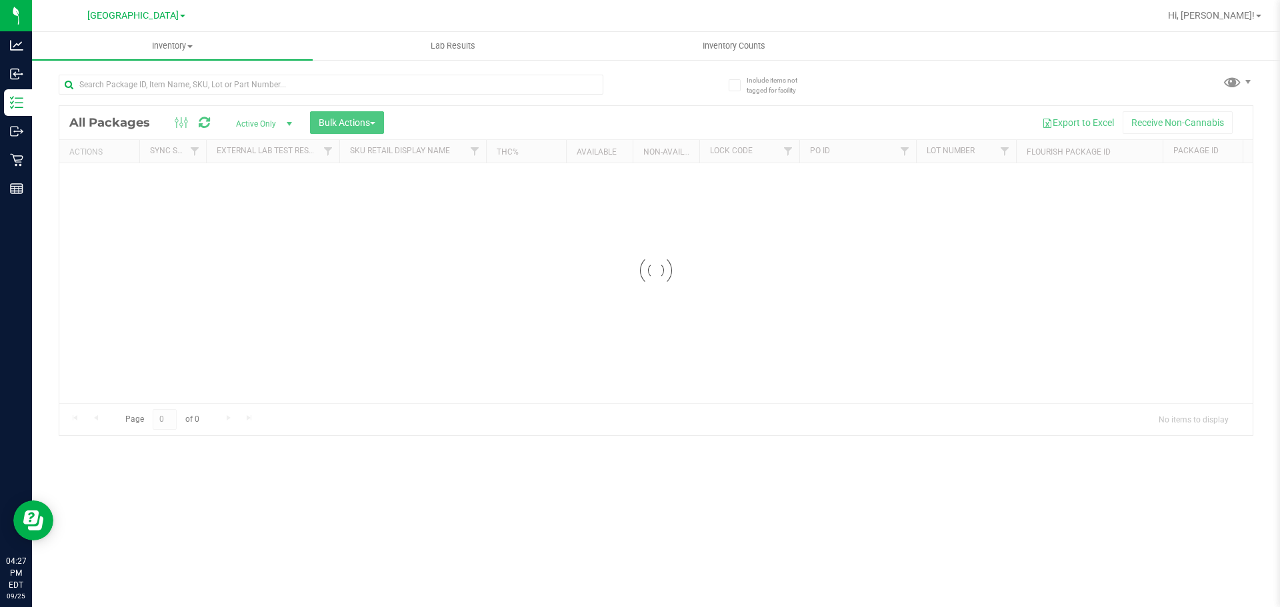
click at [133, 73] on div at bounding box center [357, 84] width 597 height 43
click at [129, 80] on div "Inventory All packages All inventory Waste log Create inventory Lab Results Inv…" at bounding box center [656, 319] width 1248 height 575
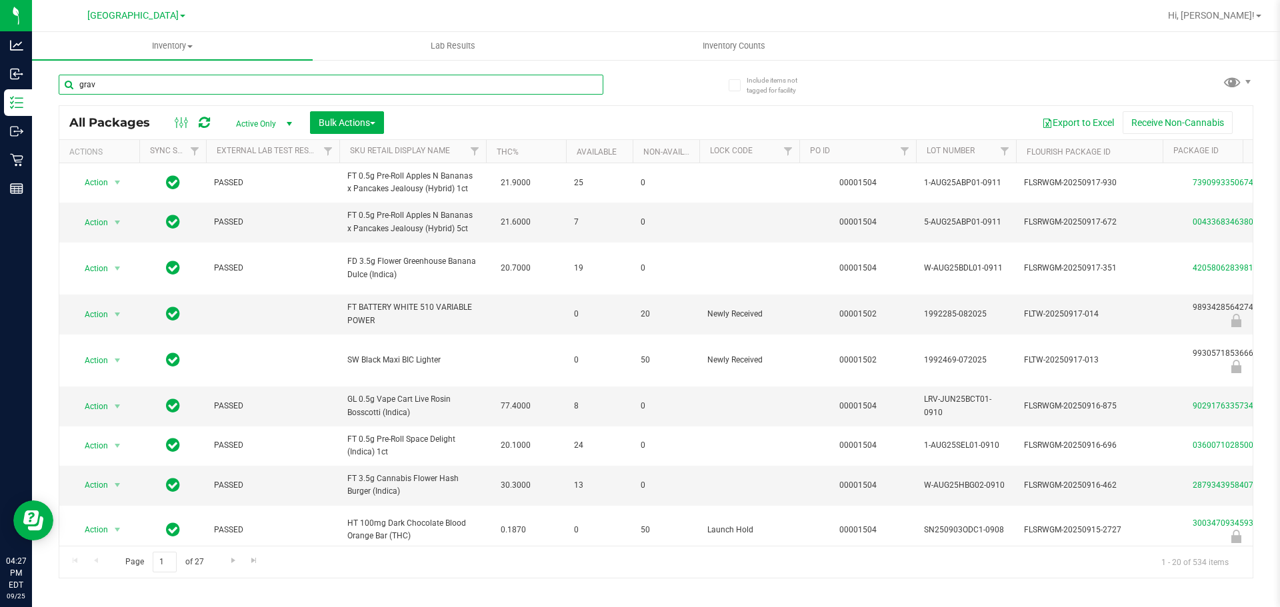
type input "grav"
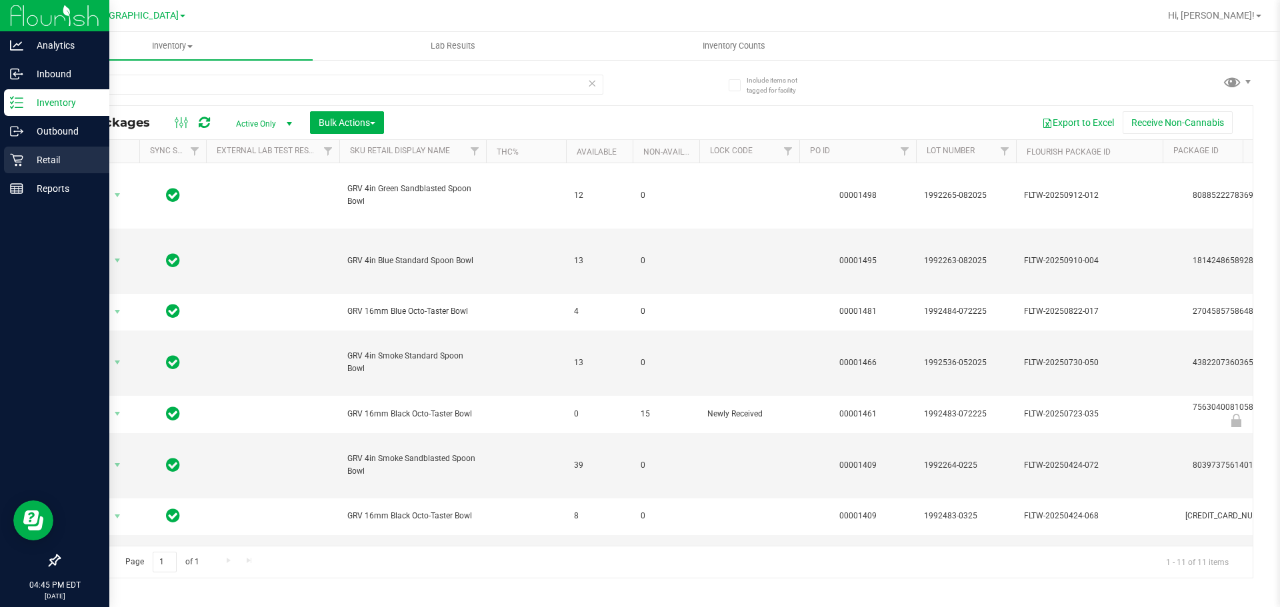
click at [3, 147] on link "Retail" at bounding box center [54, 161] width 109 height 29
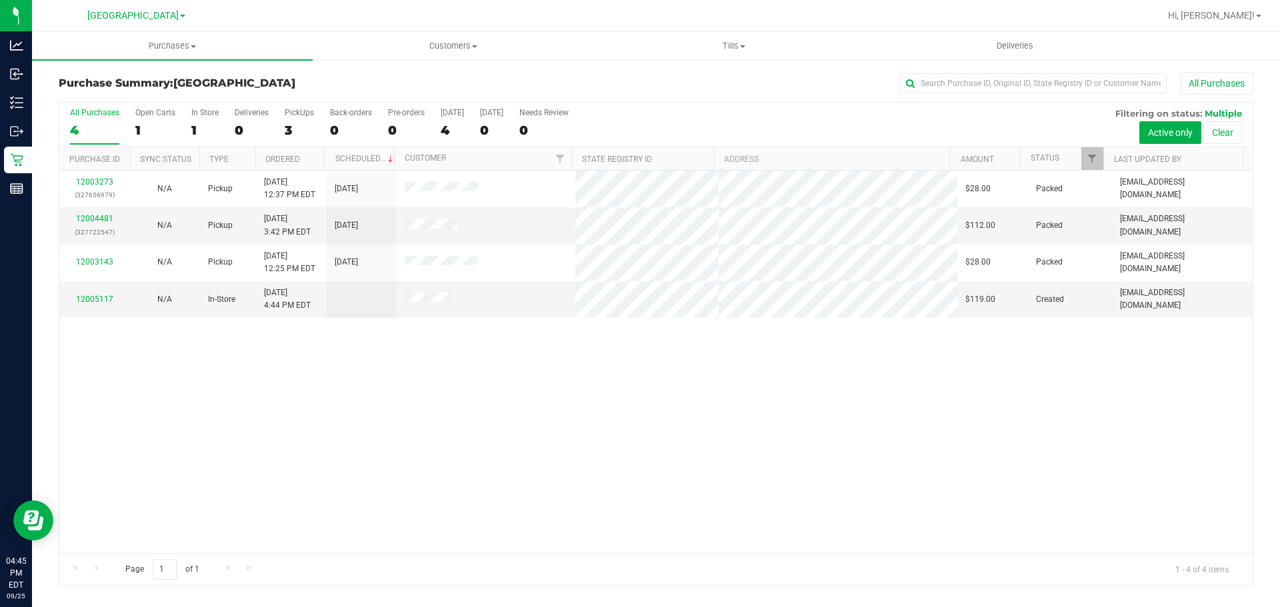
click at [714, 431] on div "12003273 (327656979) N/A Pickup [DATE] 12:37 PM EDT 9/25/2025 $28.00 Packed [EM…" at bounding box center [655, 362] width 1193 height 383
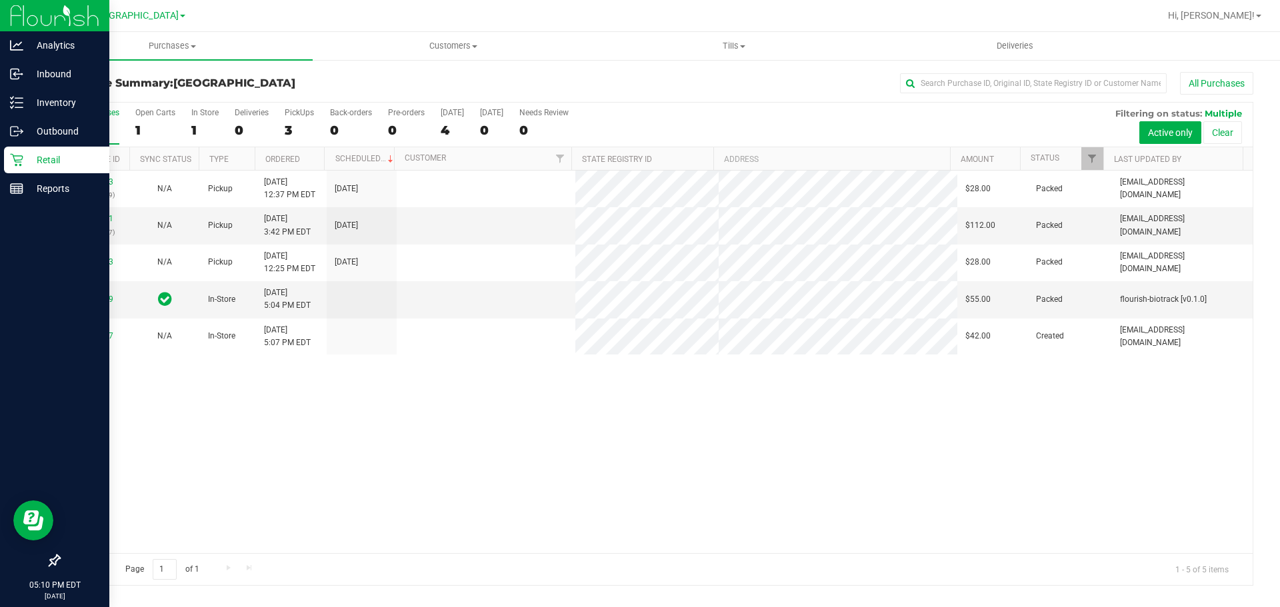
click at [11, 155] on icon at bounding box center [16, 159] width 13 height 13
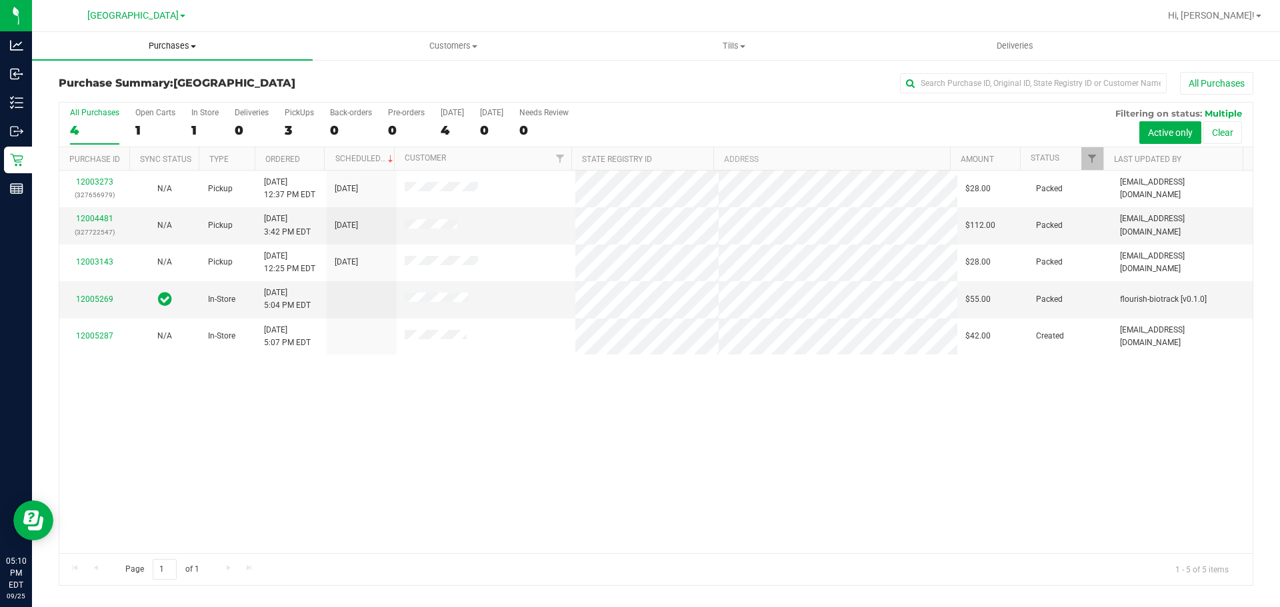
click at [227, 48] on span "Purchases" at bounding box center [172, 46] width 281 height 12
click at [159, 52] on uib-tab-heading "Purchases Summary of purchases Fulfillment All purchases" at bounding box center [172, 46] width 281 height 28
click at [161, 51] on span "Purchases" at bounding box center [172, 46] width 281 height 12
click at [104, 91] on span "Fulfillment" at bounding box center [73, 96] width 83 height 11
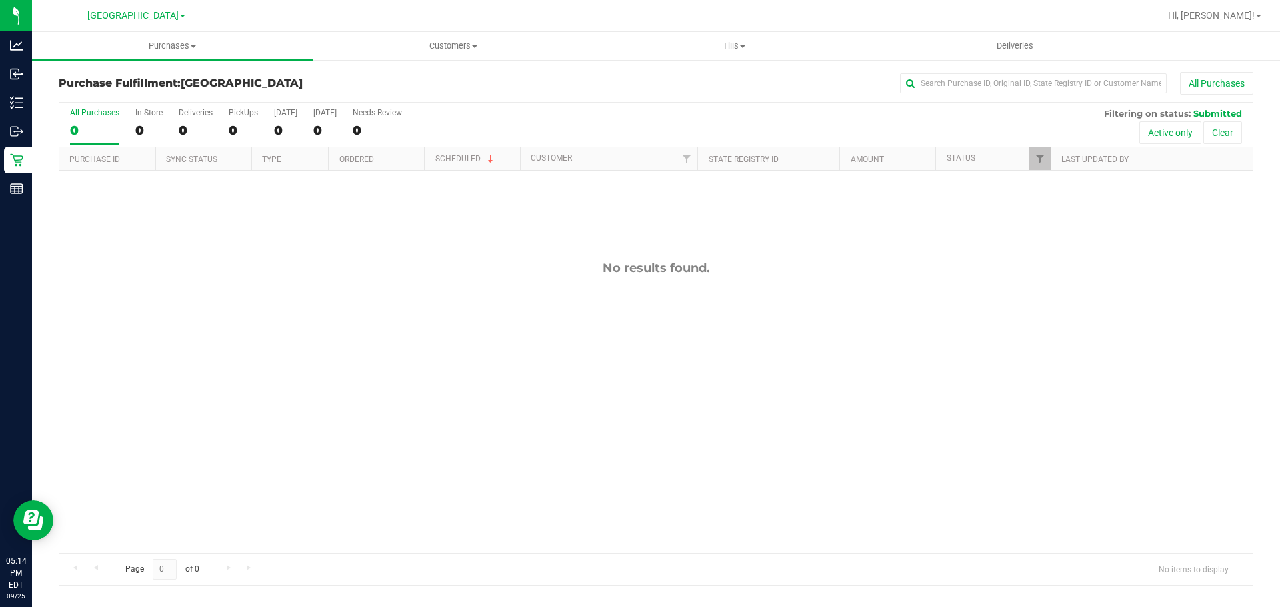
click at [0, 0] on p "Retail" at bounding box center [0, 0] width 0 height 0
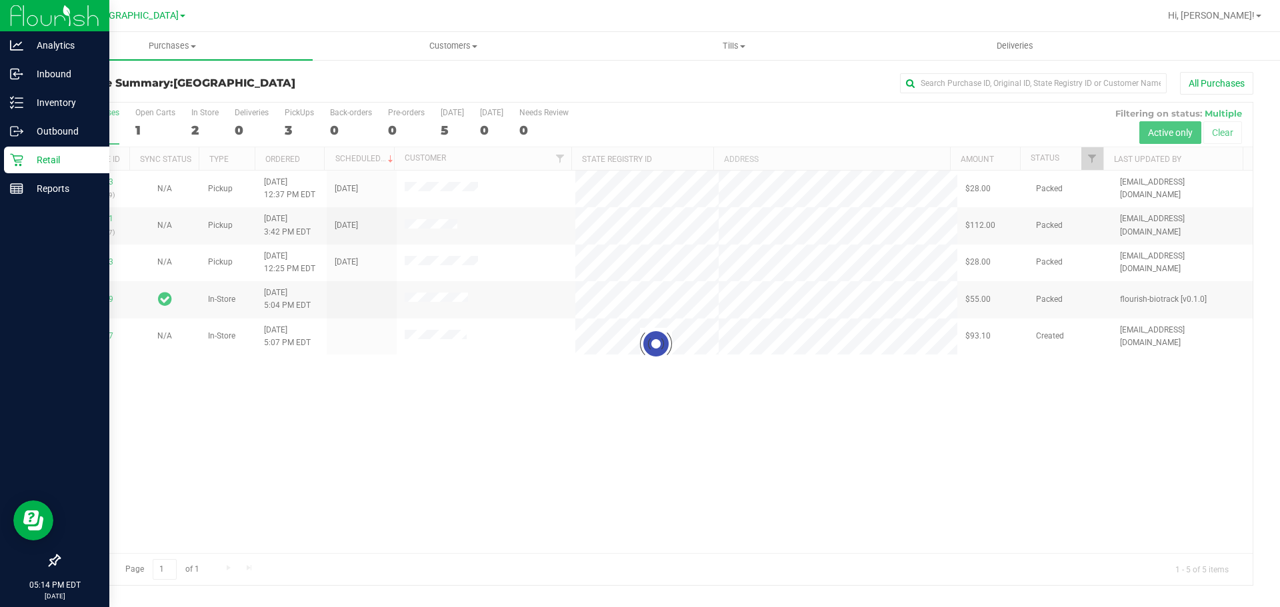
click at [346, 418] on div at bounding box center [655, 344] width 1193 height 483
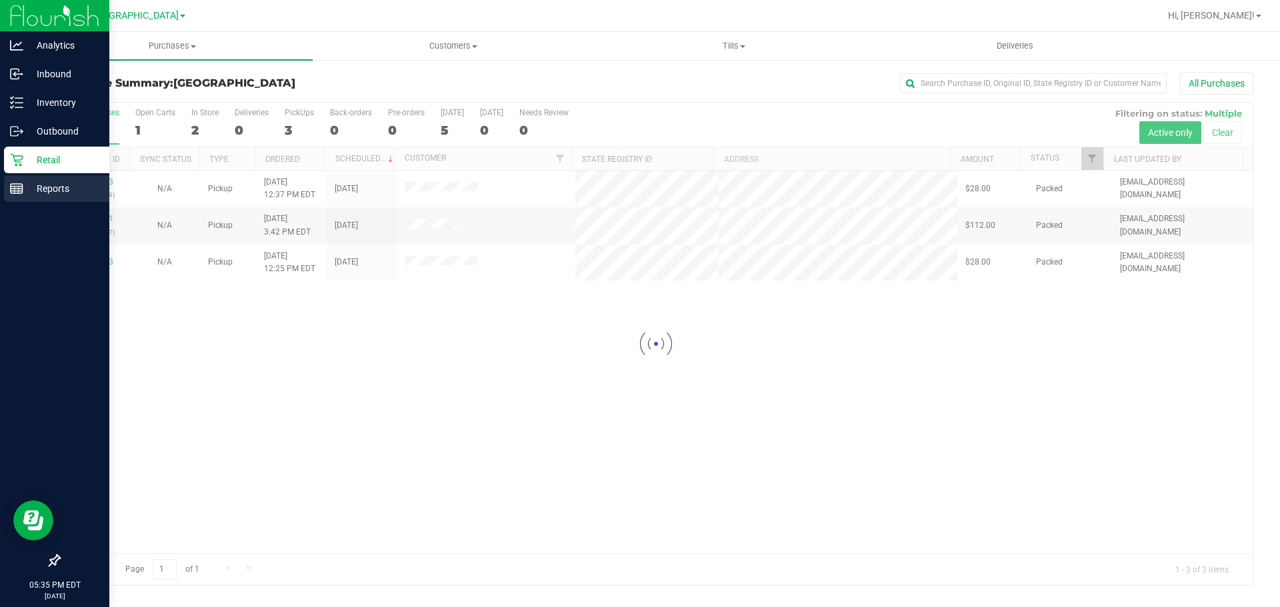
click at [10, 188] on icon at bounding box center [16, 188] width 13 height 13
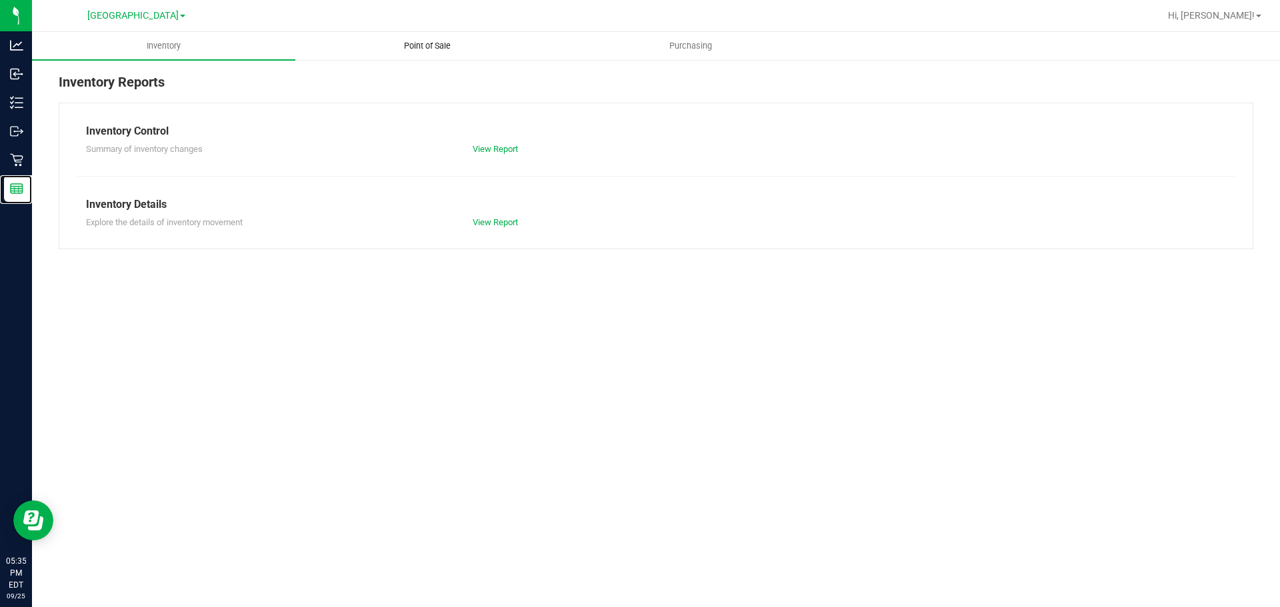
click at [407, 48] on span "Point of Sale" at bounding box center [427, 46] width 83 height 12
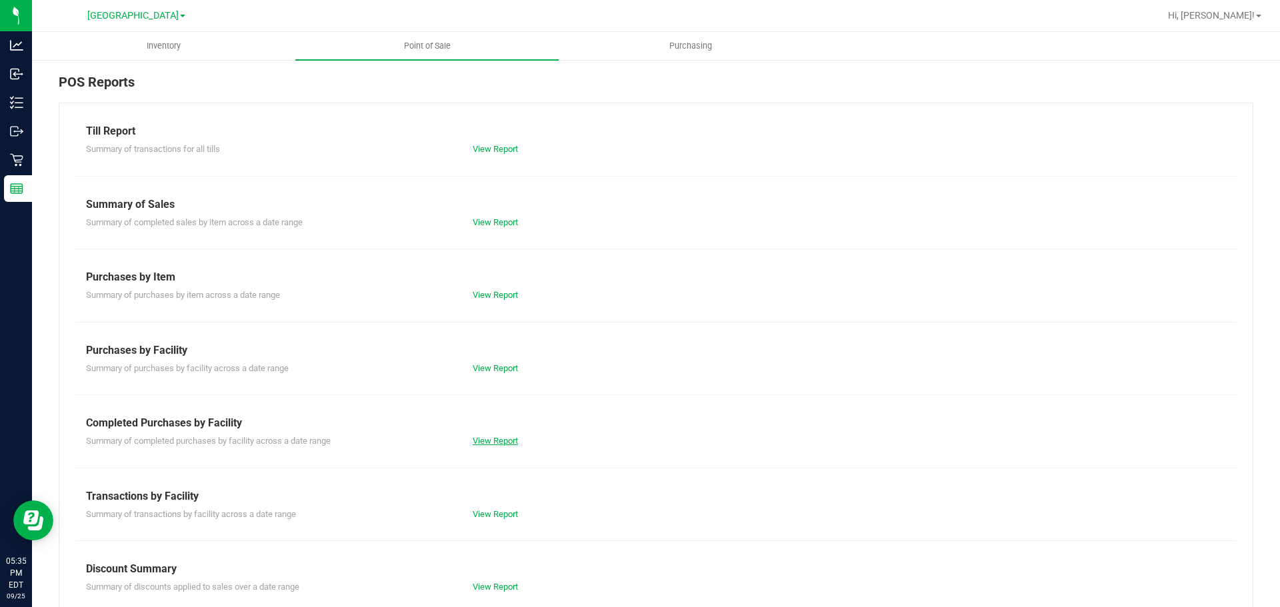
click at [494, 439] on link "View Report" at bounding box center [495, 441] width 45 height 10
